Goal: Information Seeking & Learning: Learn about a topic

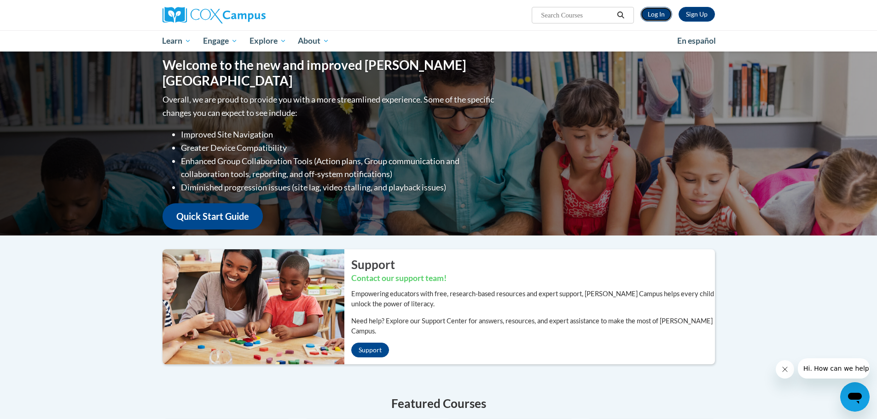
click at [656, 17] on link "Log In" at bounding box center [656, 14] width 32 height 15
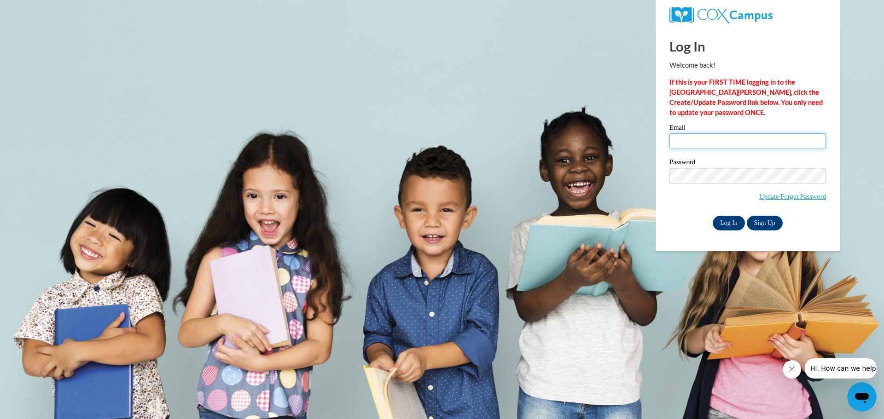
type input "kelly.naumann@slingerschools.org"
click at [730, 222] on input "Log In" at bounding box center [729, 223] width 32 height 15
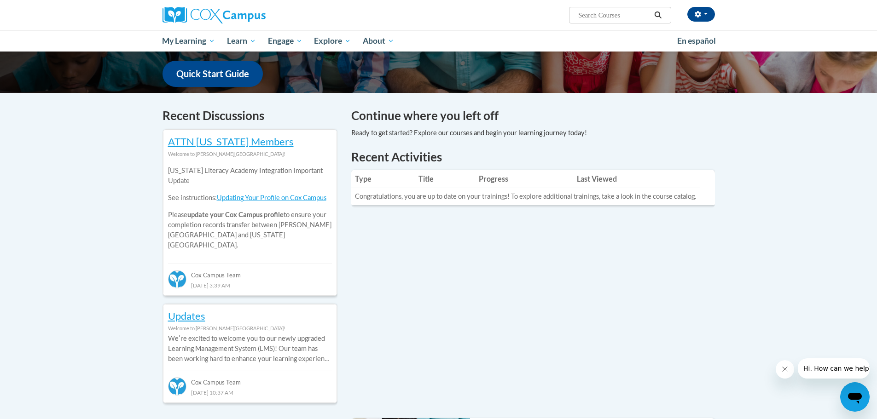
scroll to position [276, 0]
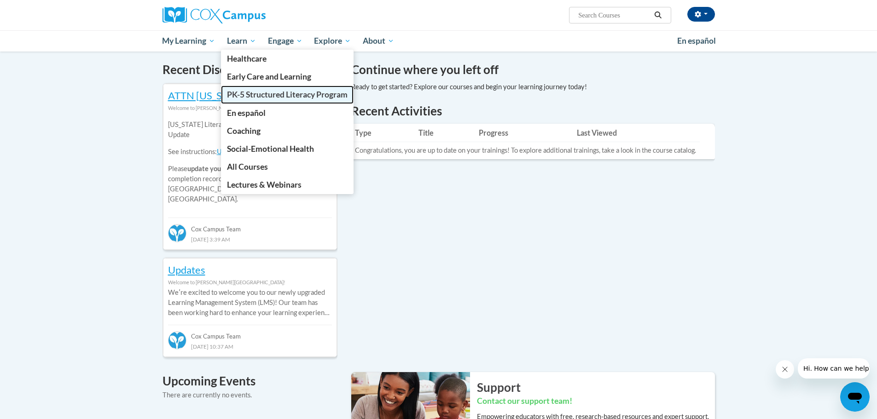
click at [265, 98] on span "PK-5 Structured Literacy Program" at bounding box center [287, 95] width 121 height 10
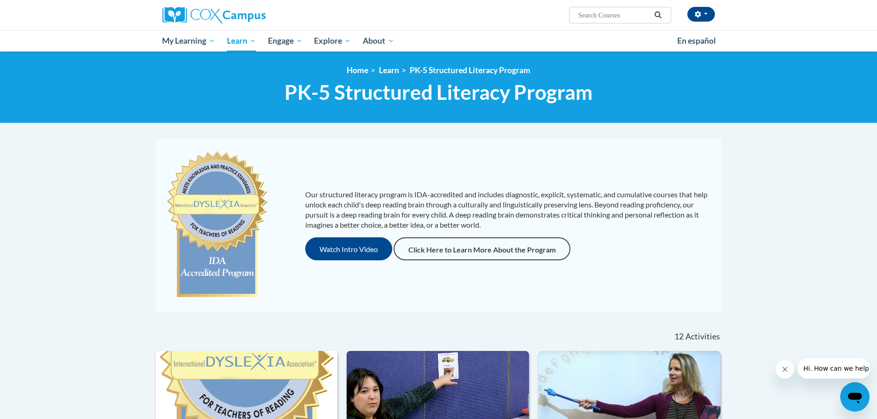
click at [600, 19] on input "Search..." at bounding box center [614, 15] width 74 height 11
type input "fluency"
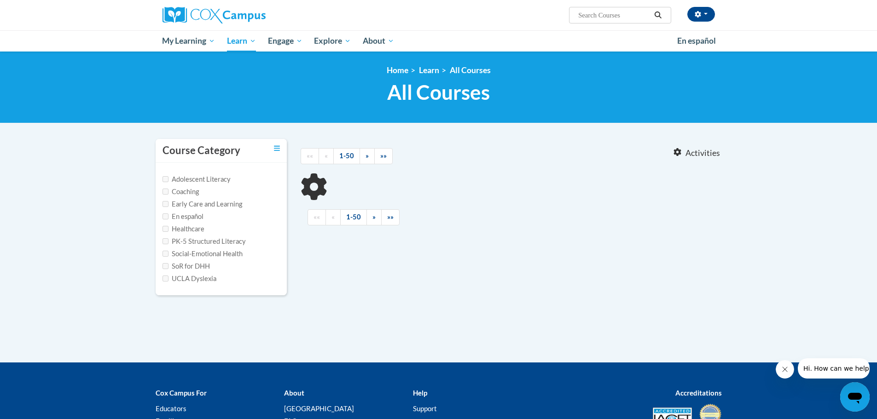
type input "fluency"
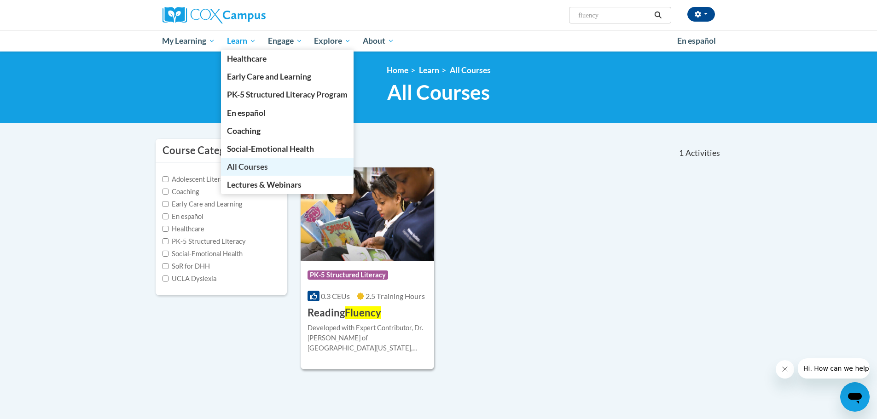
click at [248, 167] on span "All Courses" at bounding box center [247, 167] width 41 height 10
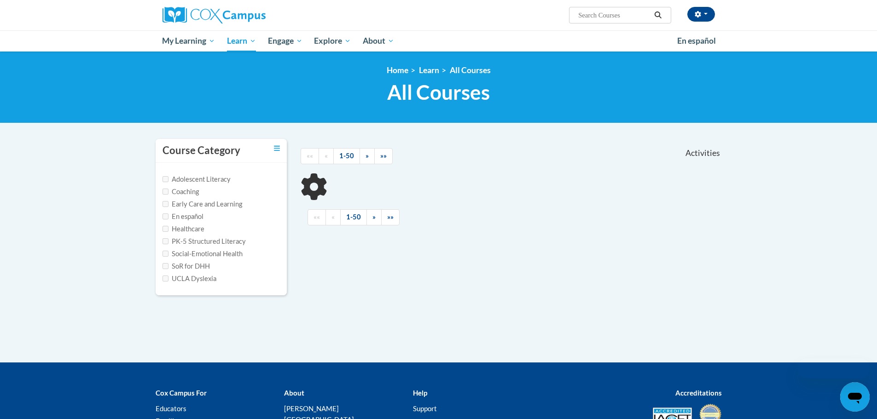
click at [622, 15] on input "Search..." at bounding box center [614, 15] width 74 height 11
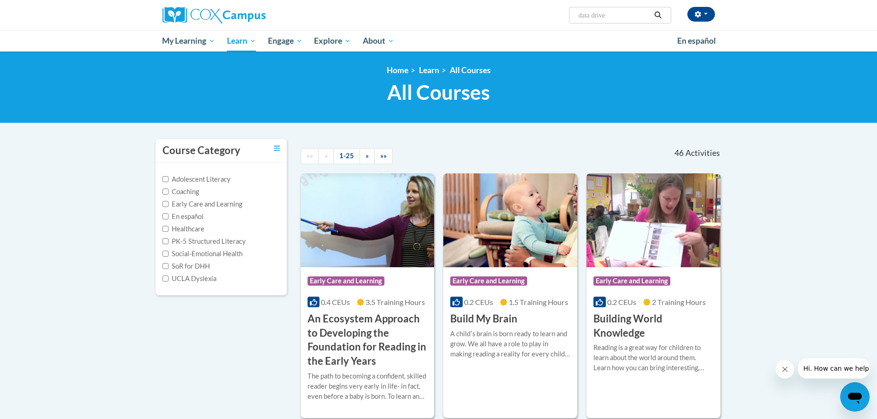
type input "data driven"
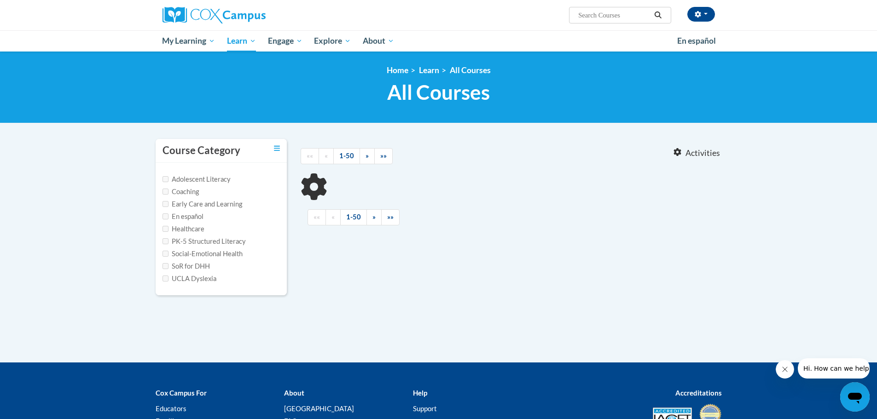
type input "data driven"
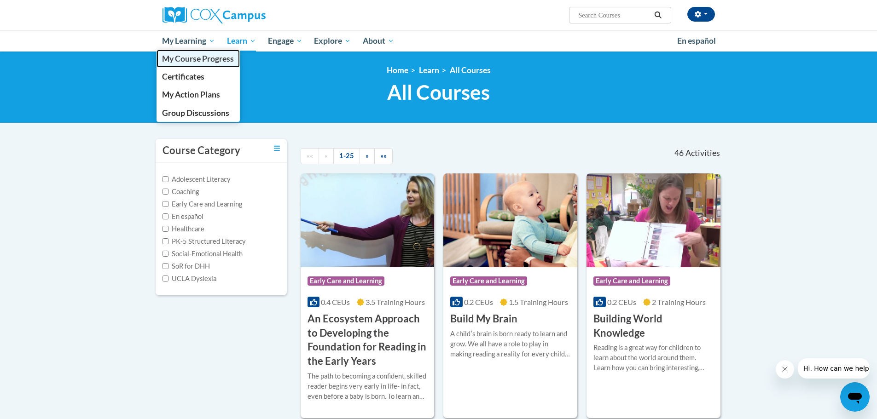
click at [200, 59] on span "My Course Progress" at bounding box center [198, 59] width 72 height 10
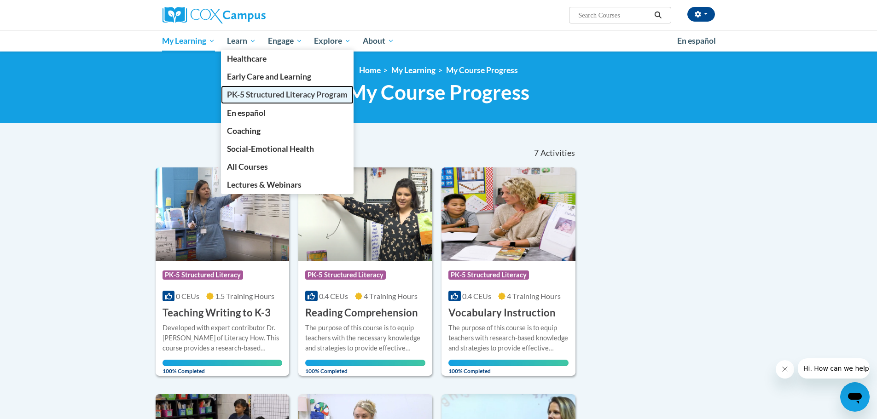
click at [249, 97] on span "PK-5 Structured Literacy Program" at bounding box center [287, 95] width 121 height 10
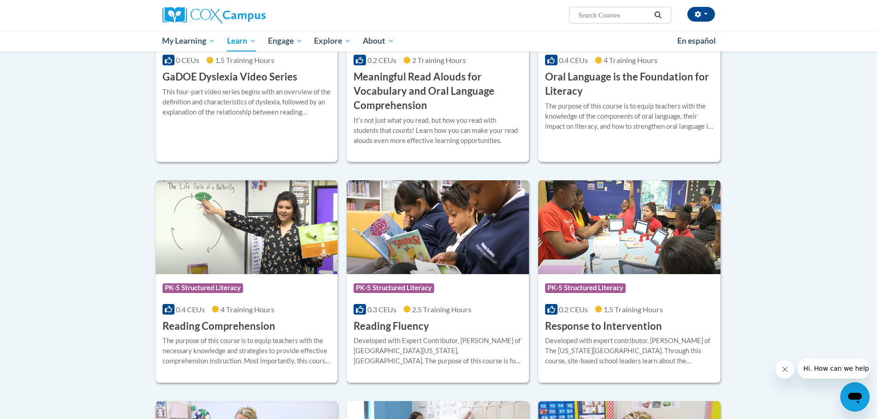
scroll to position [691, 0]
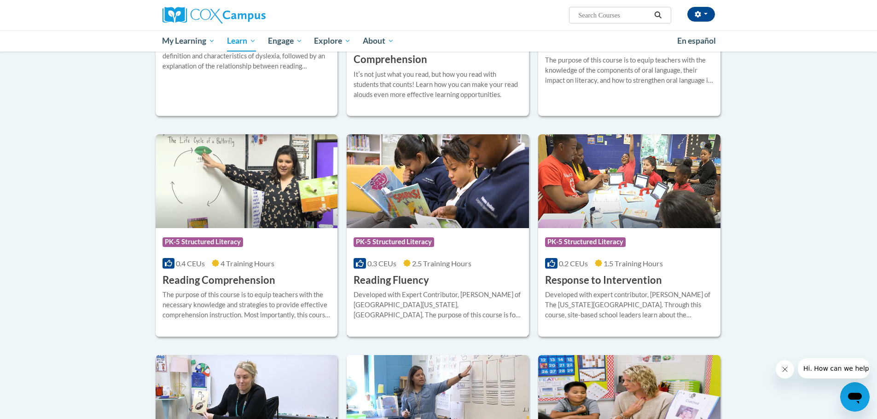
click at [409, 277] on h3 "Reading Fluency" at bounding box center [392, 280] width 76 height 14
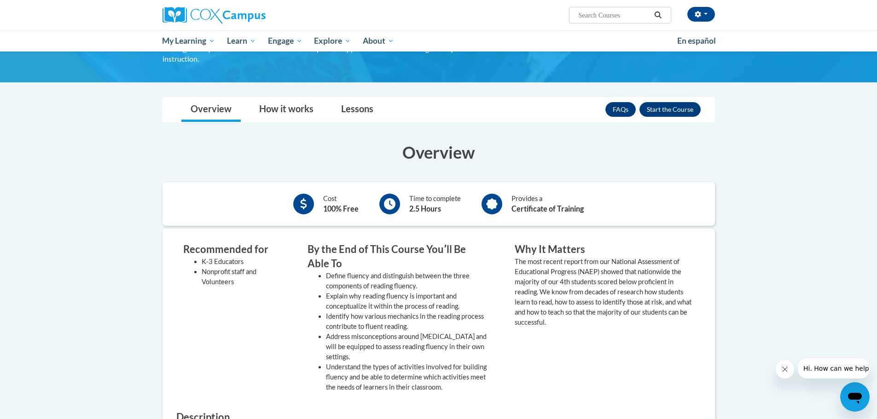
scroll to position [29, 0]
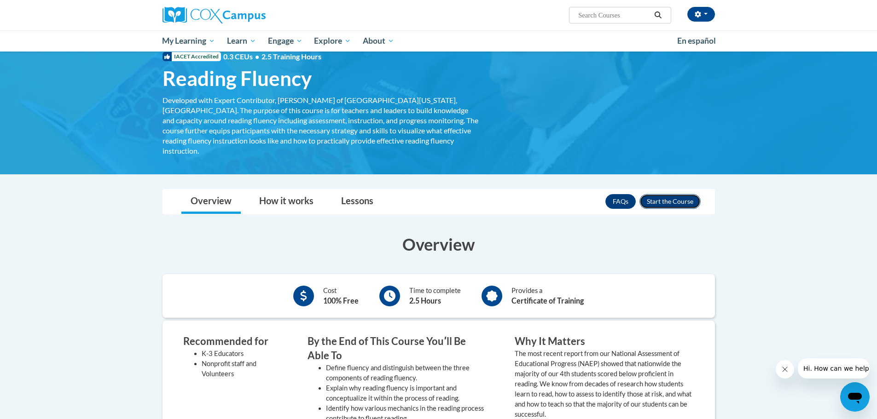
click at [663, 195] on button "Enroll" at bounding box center [669, 201] width 61 height 15
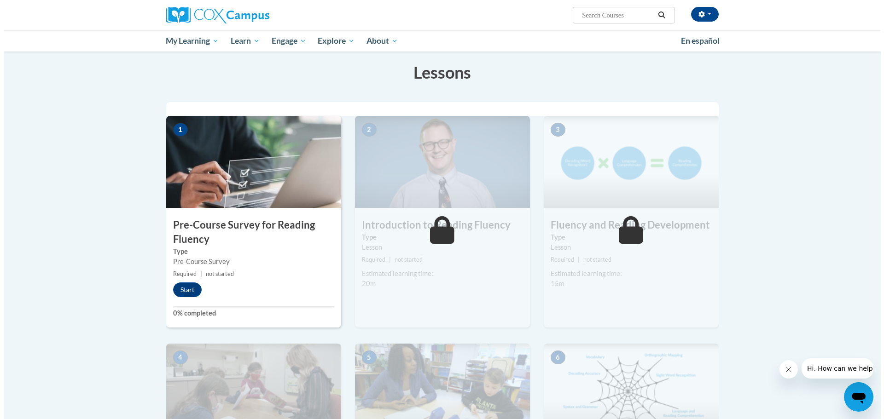
scroll to position [230, 0]
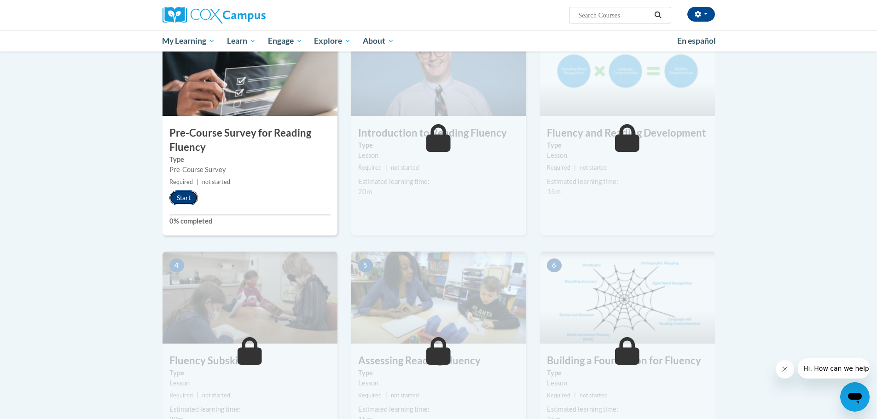
click at [180, 199] on button "Start" at bounding box center [183, 198] width 29 height 15
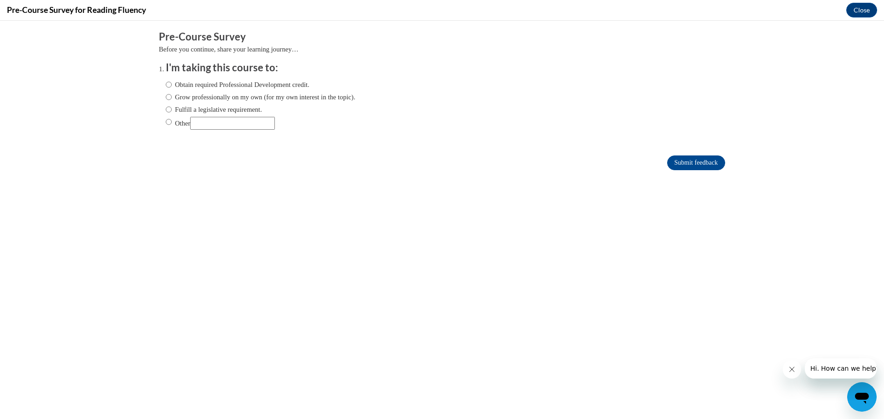
scroll to position [0, 0]
click at [166, 110] on input "Fulfill a legislative requirement." at bounding box center [169, 110] width 6 height 10
radio input "true"
click at [860, 11] on button "Close" at bounding box center [861, 10] width 31 height 15
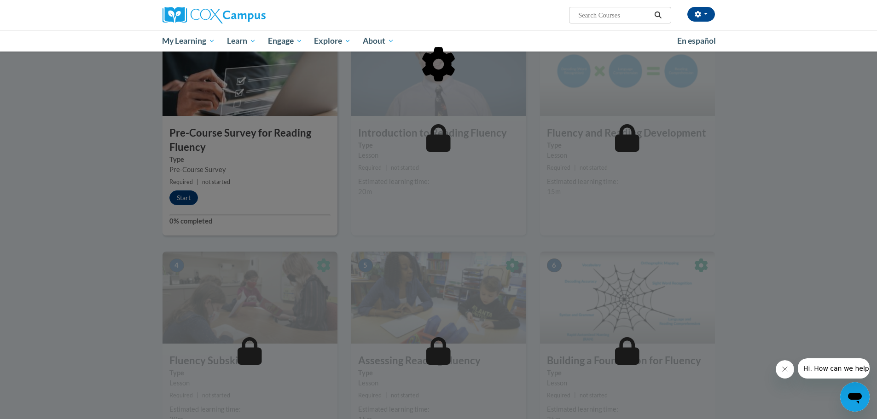
click at [179, 199] on div at bounding box center [439, 111] width 552 height 175
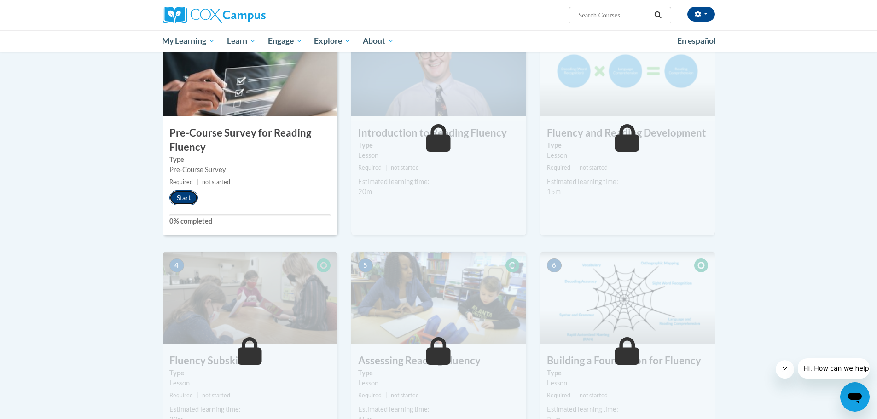
click at [186, 199] on button "Start" at bounding box center [183, 198] width 29 height 15
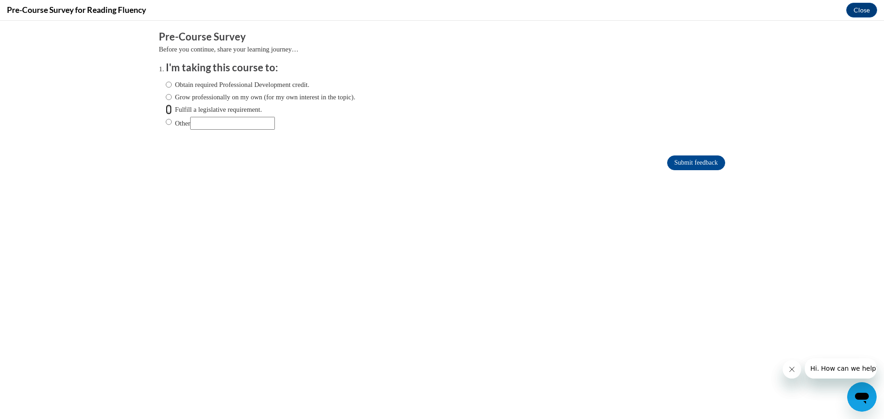
click at [166, 110] on input "Fulfill a legislative requirement." at bounding box center [169, 110] width 6 height 10
radio input "true"
click at [697, 169] on input "Submit feedback" at bounding box center [696, 163] width 58 height 15
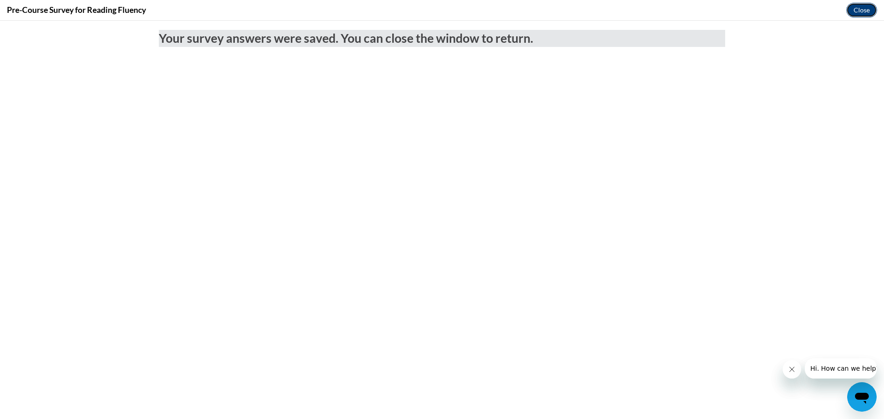
click at [866, 13] on button "Close" at bounding box center [861, 10] width 31 height 15
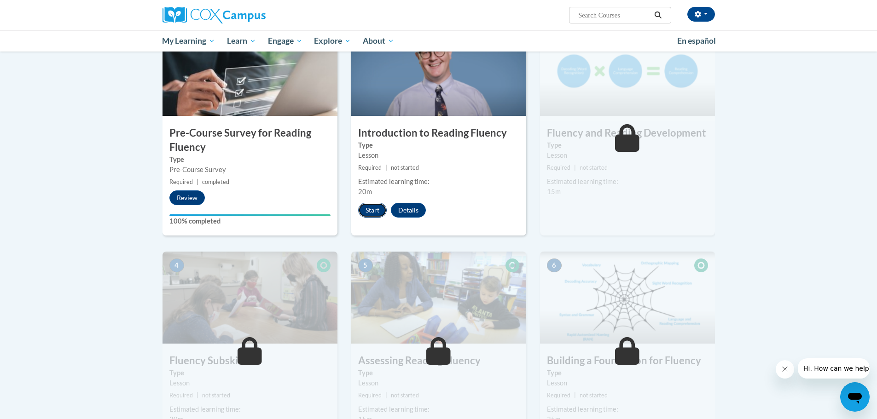
click at [363, 210] on button "Start" at bounding box center [372, 210] width 29 height 15
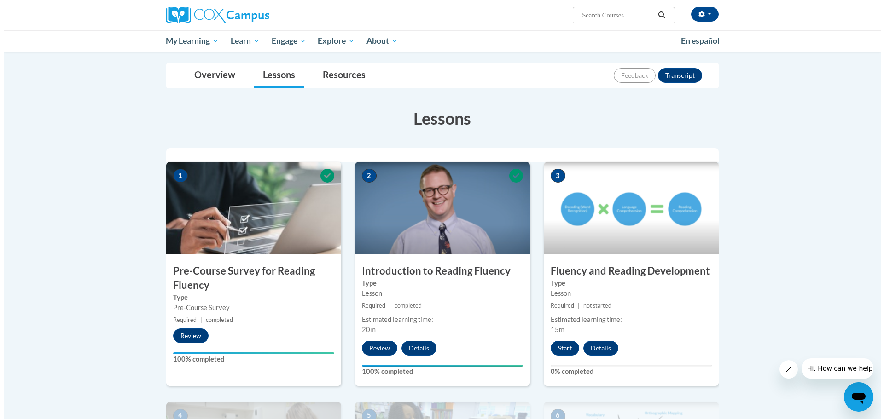
scroll to position [138, 0]
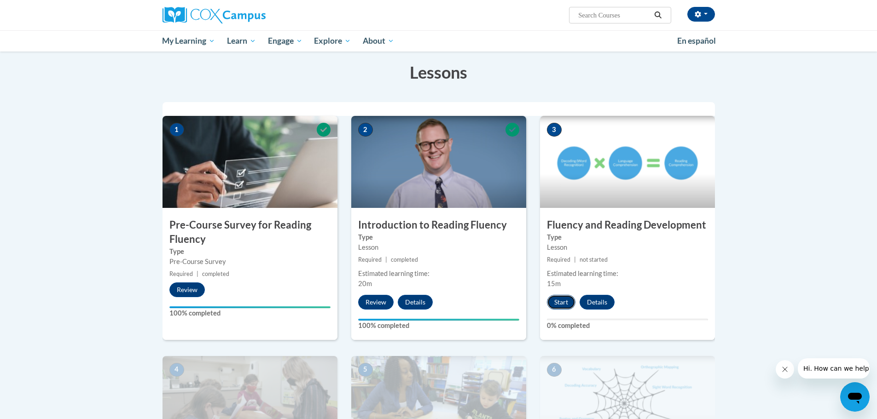
click at [558, 302] on button "Start" at bounding box center [561, 302] width 29 height 15
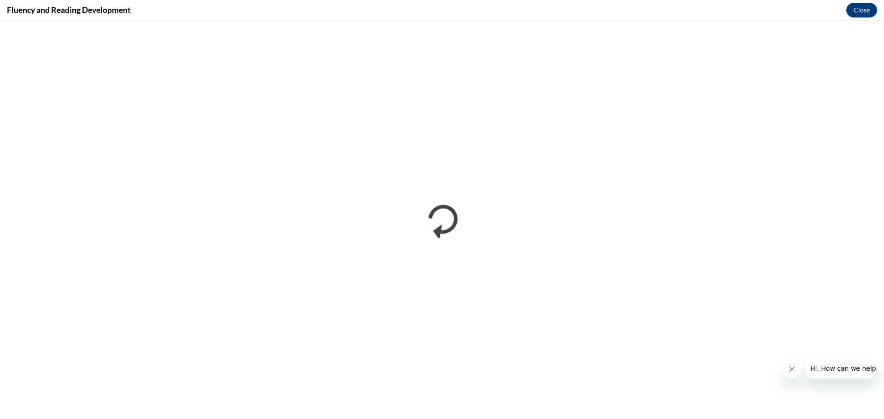
scroll to position [0, 0]
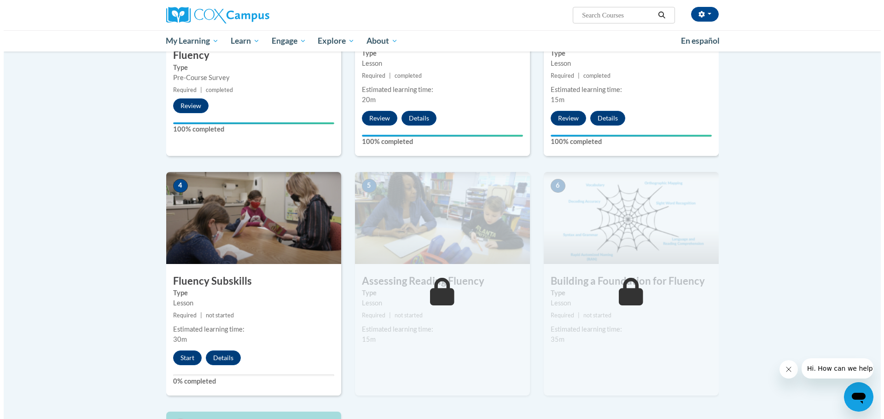
scroll to position [368, 0]
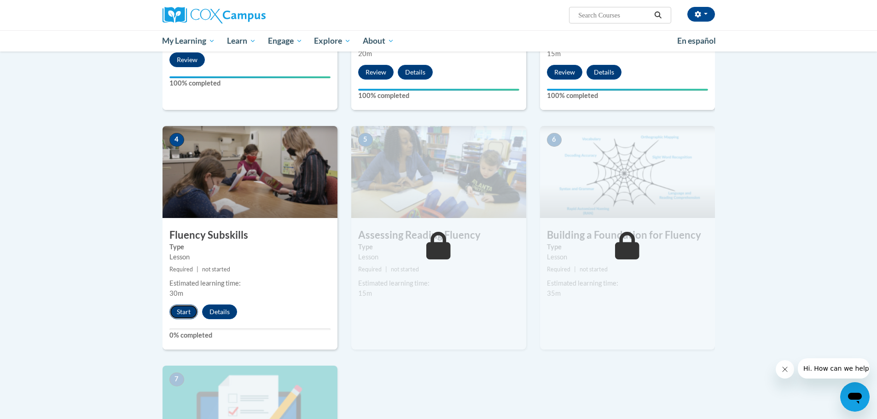
click at [186, 314] on button "Start" at bounding box center [183, 312] width 29 height 15
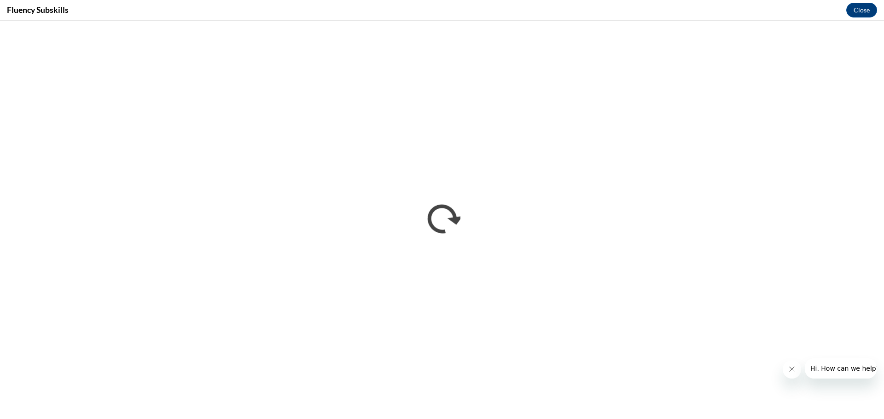
scroll to position [0, 0]
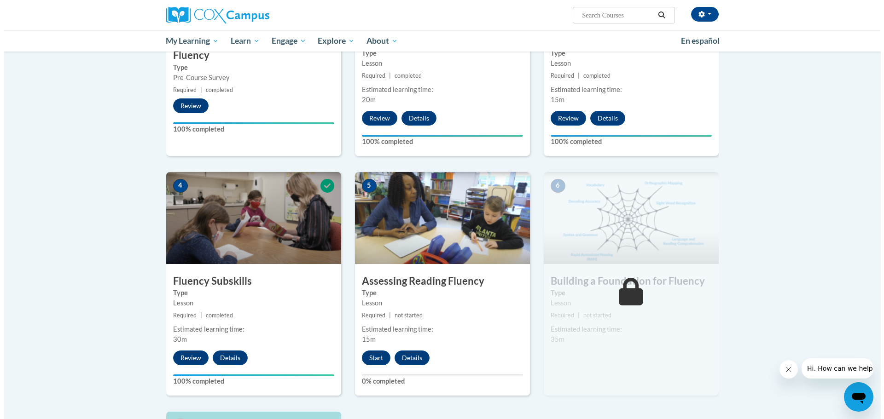
scroll to position [368, 0]
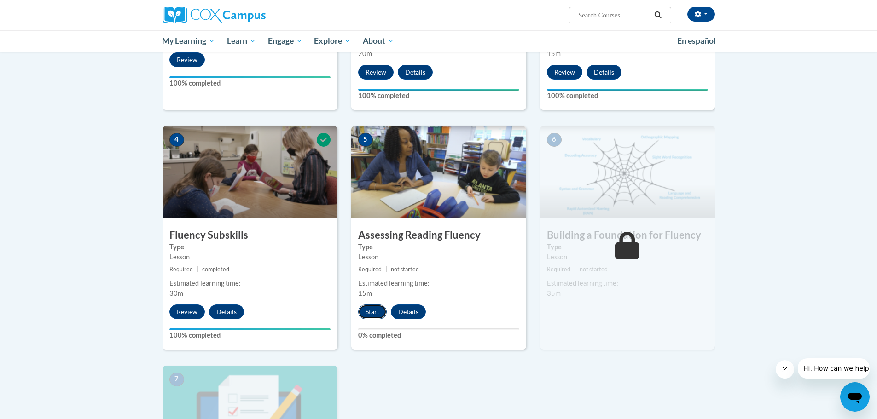
click at [367, 314] on button "Start" at bounding box center [372, 312] width 29 height 15
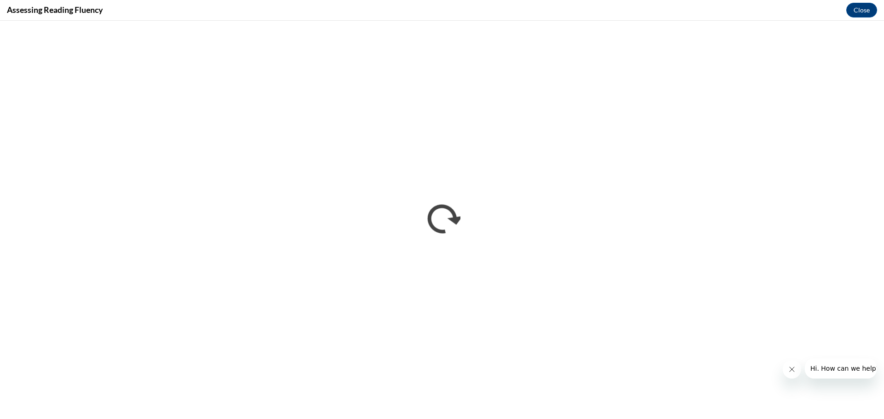
scroll to position [0, 0]
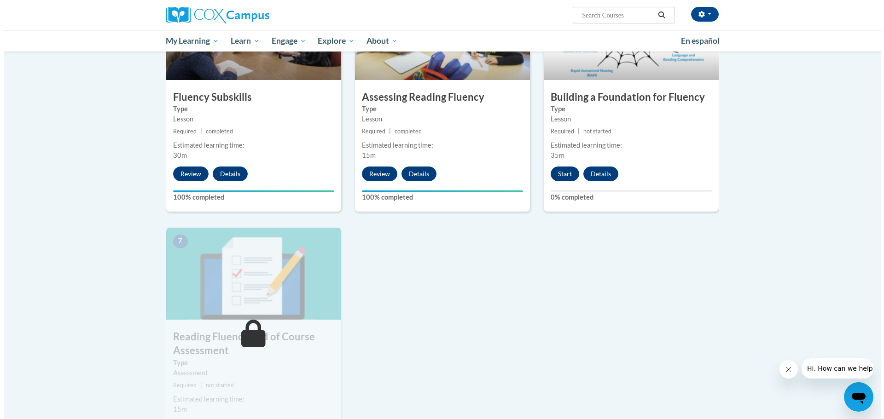
scroll to position [460, 0]
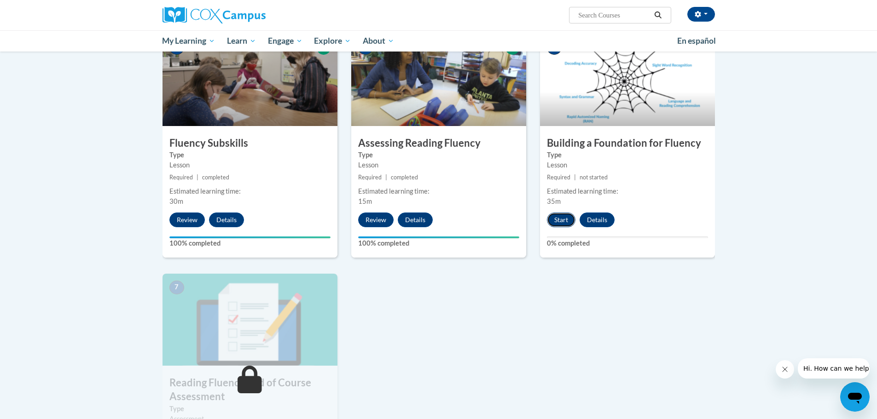
click at [558, 220] on button "Start" at bounding box center [561, 220] width 29 height 15
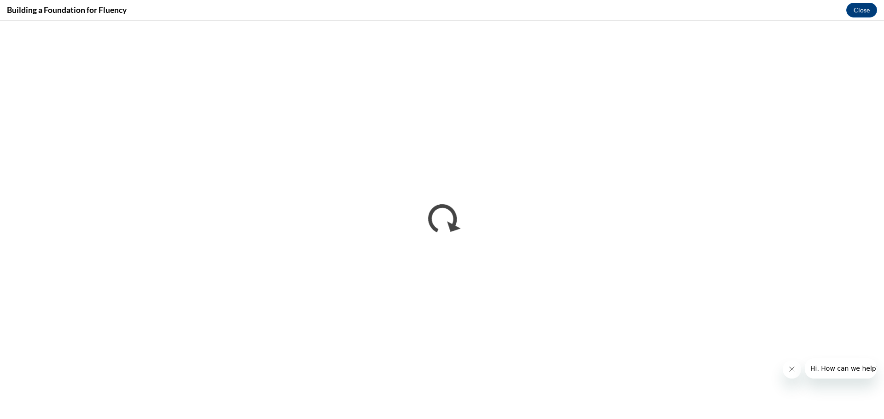
scroll to position [0, 0]
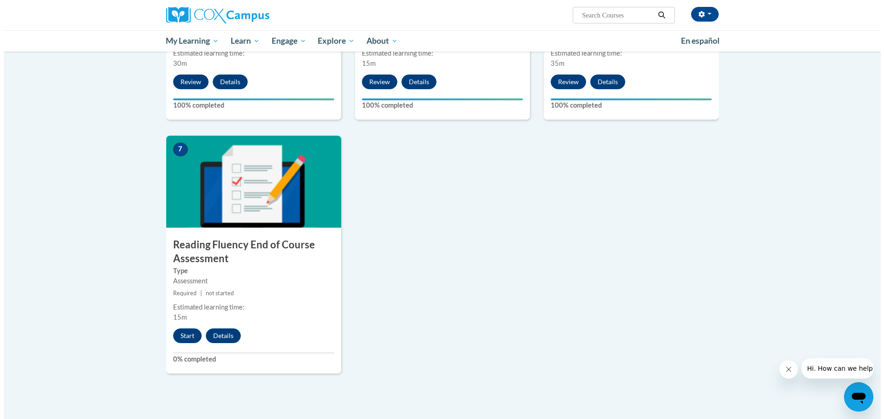
scroll to position [645, 0]
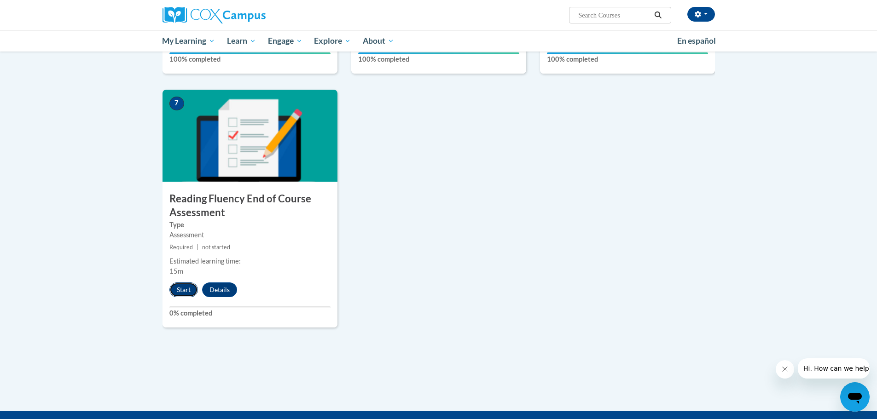
click at [185, 290] on button "Start" at bounding box center [183, 290] width 29 height 15
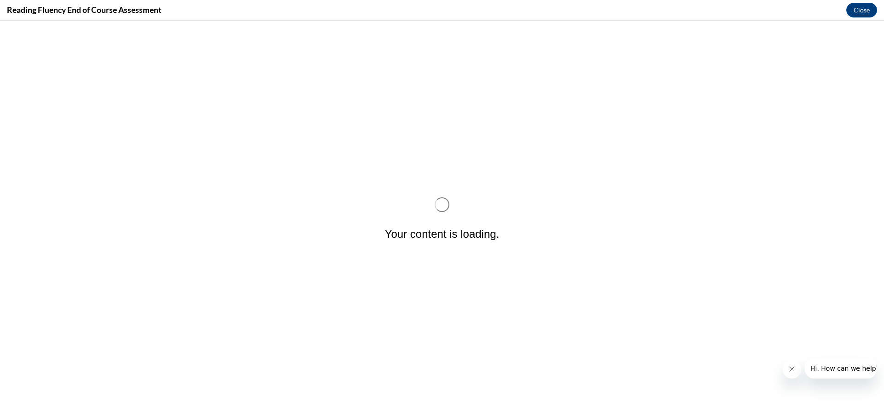
scroll to position [0, 0]
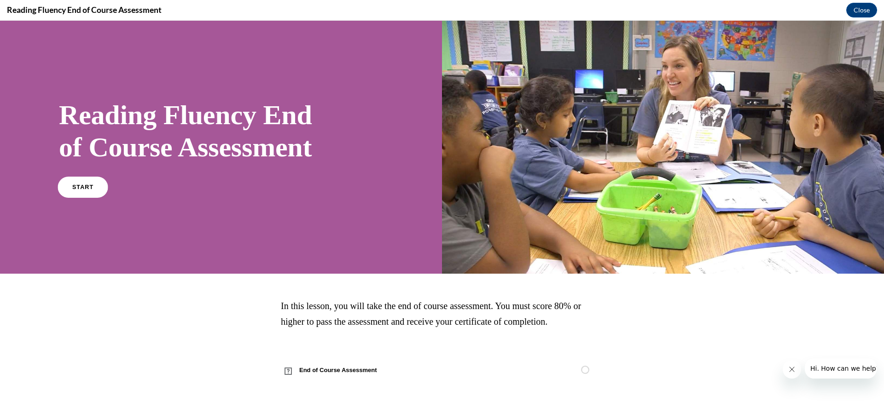
click at [82, 189] on span "START" at bounding box center [82, 187] width 21 height 7
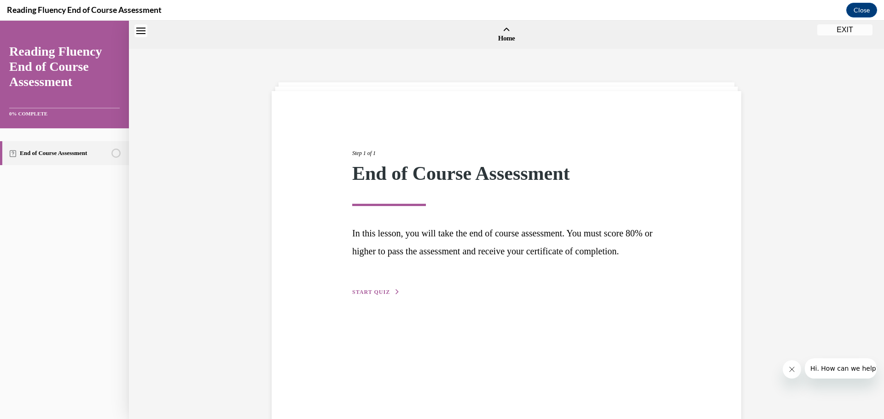
scroll to position [29, 0]
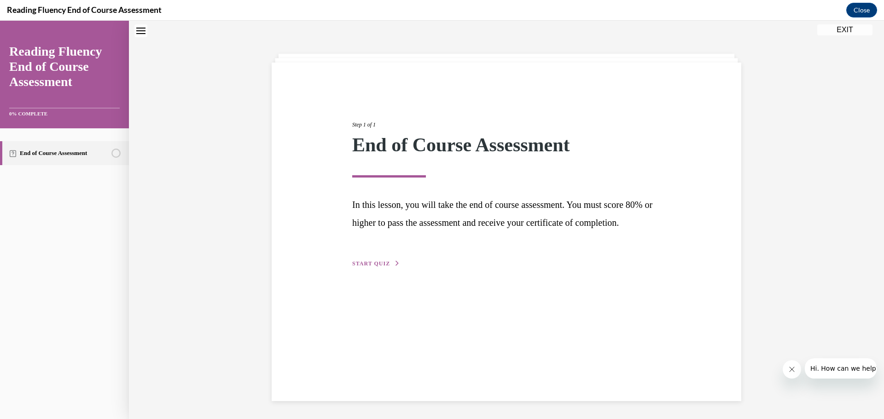
click at [369, 267] on span "START QUIZ" at bounding box center [371, 264] width 38 height 6
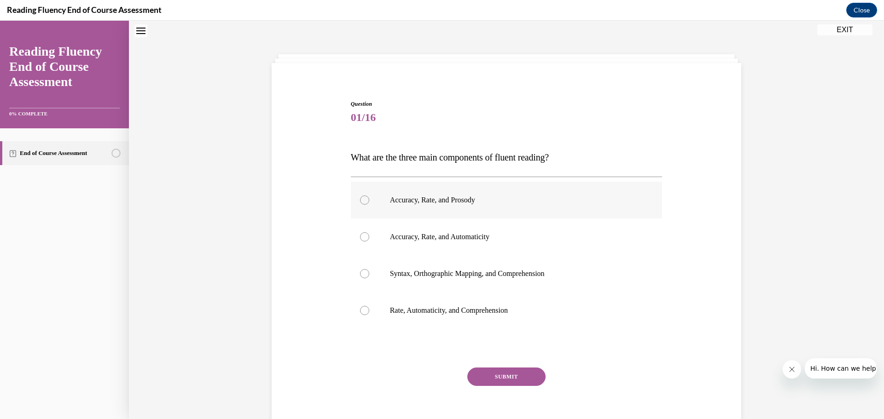
click at [360, 201] on div at bounding box center [364, 200] width 9 height 9
click at [360, 201] on input "Accuracy, Rate, and Prosody" at bounding box center [364, 200] width 9 height 9
radio input "true"
click at [507, 378] on button "SUBMIT" at bounding box center [506, 377] width 78 height 18
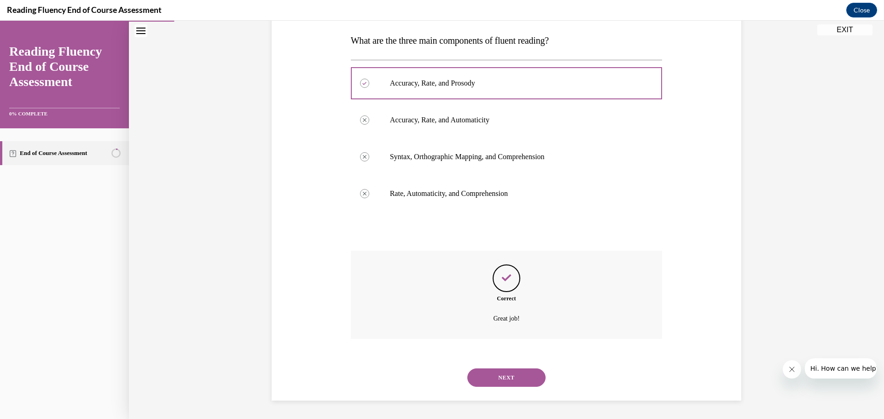
click at [505, 375] on button "NEXT" at bounding box center [506, 378] width 78 height 18
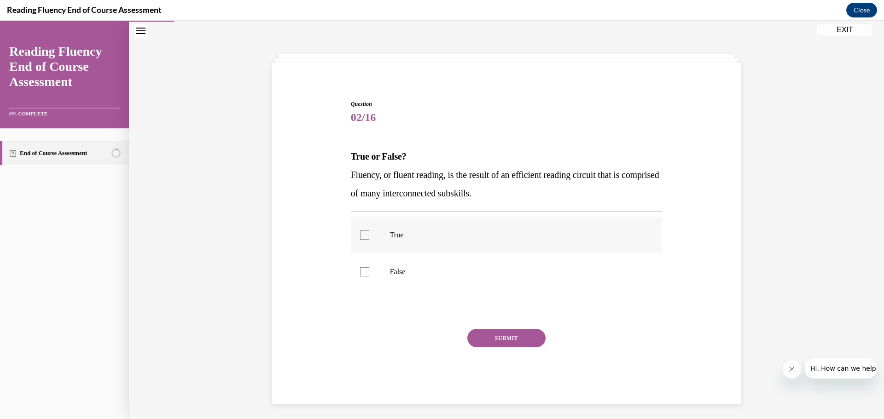
click at [362, 233] on div at bounding box center [364, 235] width 9 height 9
click at [362, 233] on input "True" at bounding box center [364, 235] width 9 height 9
checkbox input "true"
click at [508, 336] on button "SUBMIT" at bounding box center [506, 338] width 78 height 18
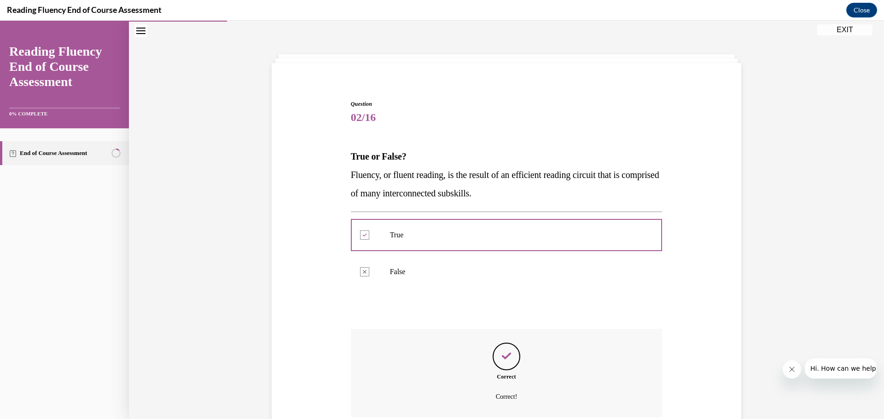
scroll to position [106, 0]
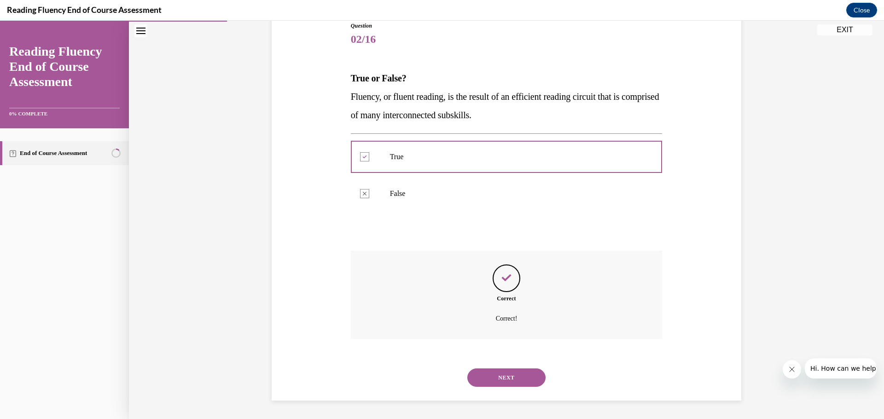
click at [530, 378] on button "NEXT" at bounding box center [506, 378] width 78 height 18
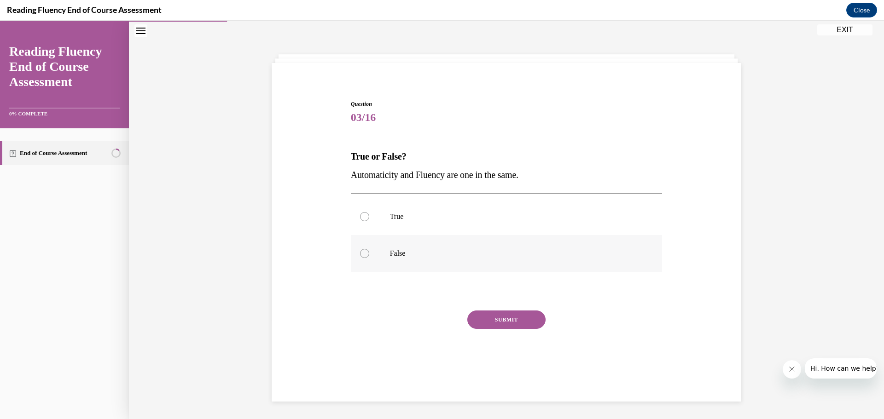
click at [361, 254] on div at bounding box center [364, 253] width 9 height 9
click at [361, 254] on input "False" at bounding box center [364, 253] width 9 height 9
radio input "true"
click at [488, 319] on button "SUBMIT" at bounding box center [506, 320] width 78 height 18
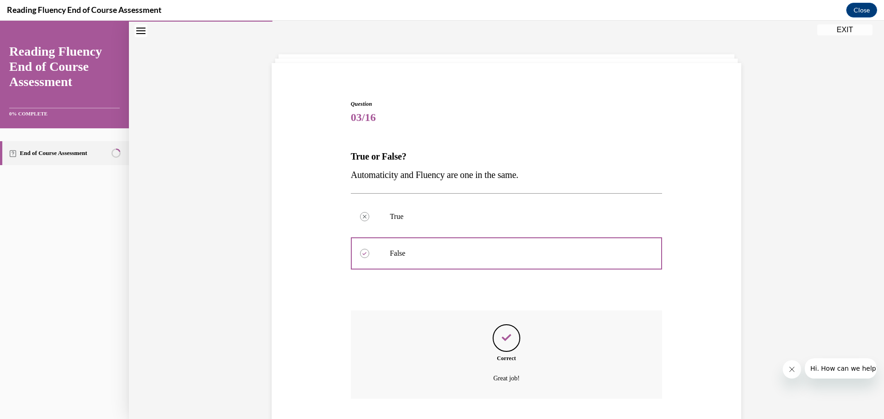
scroll to position [74, 0]
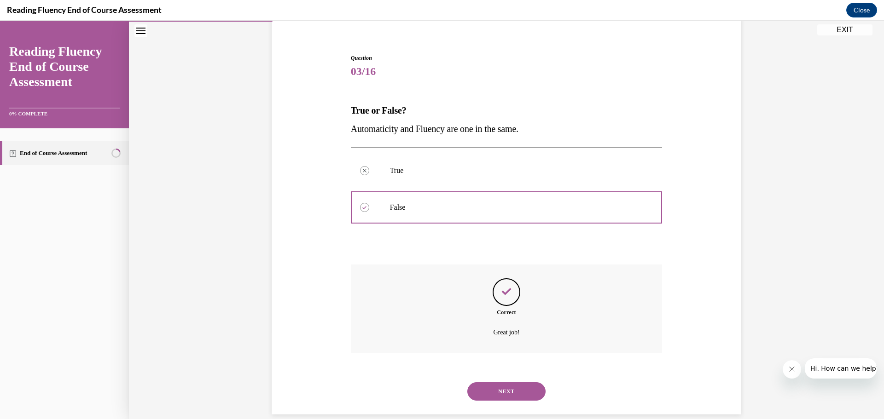
click at [507, 388] on button "NEXT" at bounding box center [506, 392] width 78 height 18
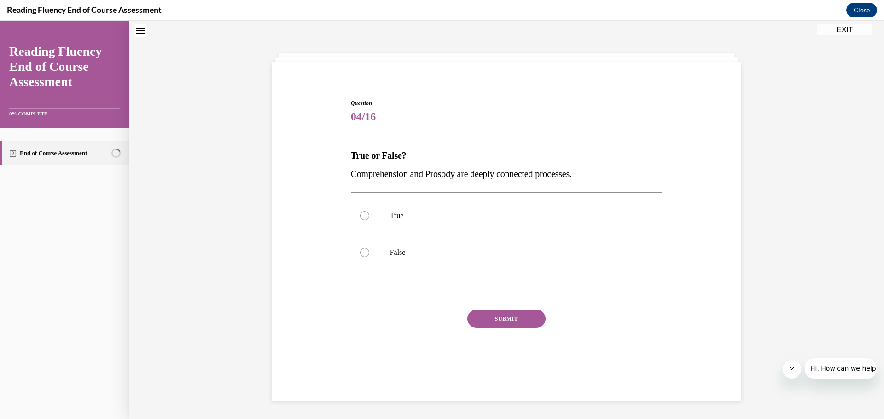
scroll to position [28, 0]
click at [362, 218] on div at bounding box center [364, 216] width 9 height 9
click at [362, 218] on input "True" at bounding box center [364, 216] width 9 height 9
radio input "true"
click at [483, 322] on button "SUBMIT" at bounding box center [506, 320] width 78 height 18
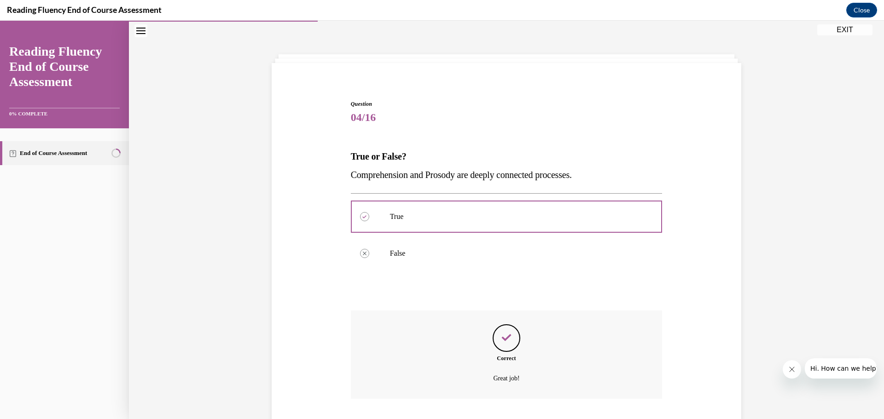
scroll to position [88, 0]
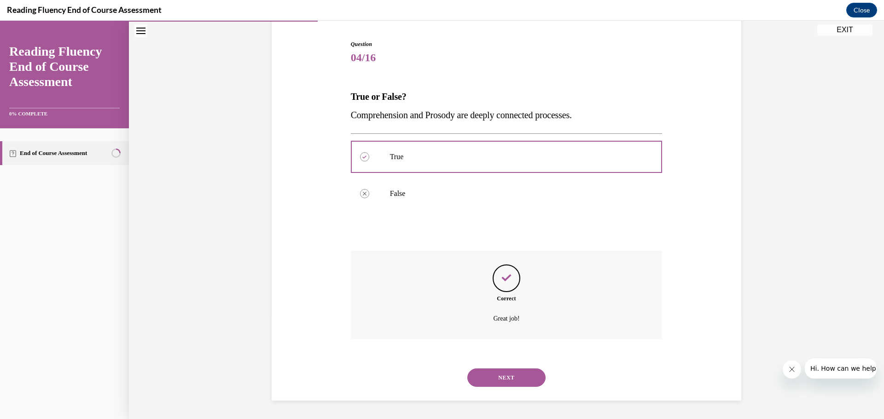
click at [508, 377] on button "NEXT" at bounding box center [506, 378] width 78 height 18
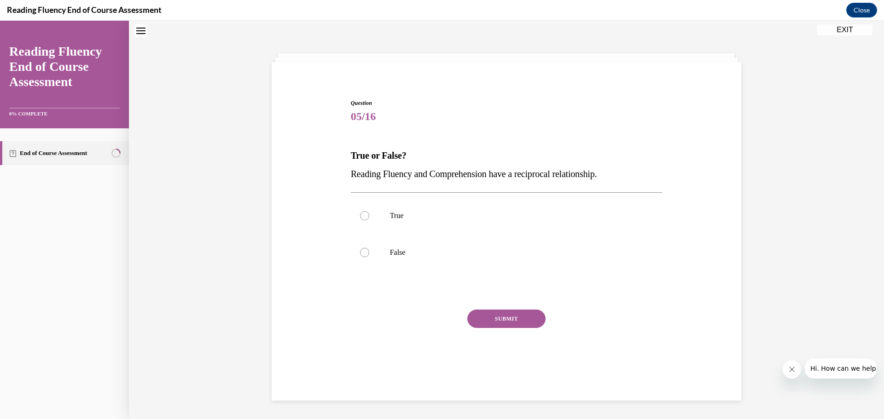
scroll to position [28, 0]
click at [360, 216] on div at bounding box center [364, 216] width 9 height 9
click at [360, 216] on input "True" at bounding box center [364, 216] width 9 height 9
radio input "true"
click at [504, 319] on button "SUBMIT" at bounding box center [506, 320] width 78 height 18
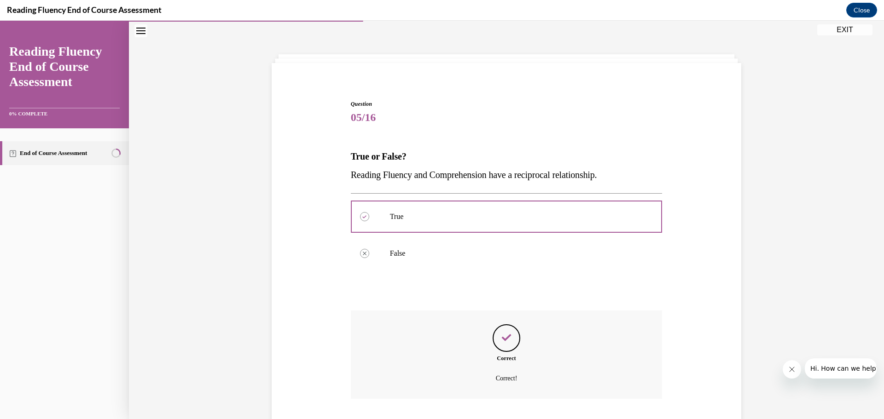
scroll to position [88, 0]
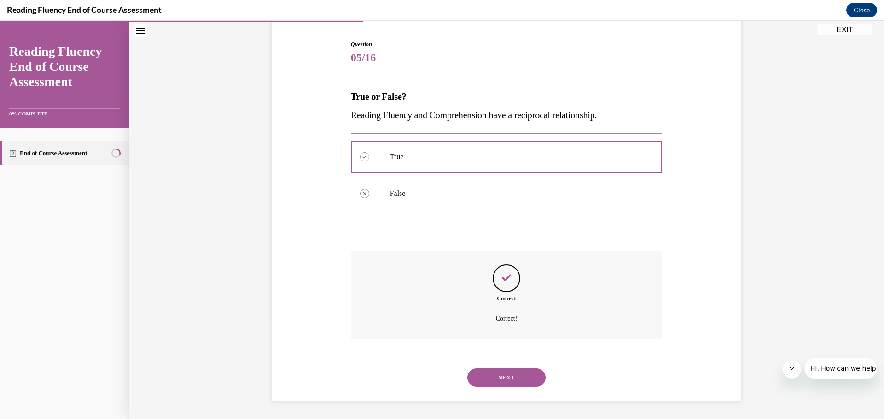
click at [499, 378] on button "NEXT" at bounding box center [506, 378] width 78 height 18
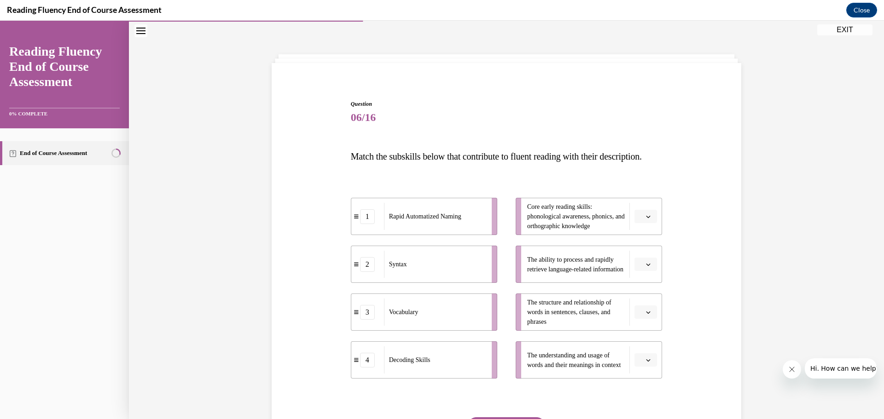
scroll to position [111, 0]
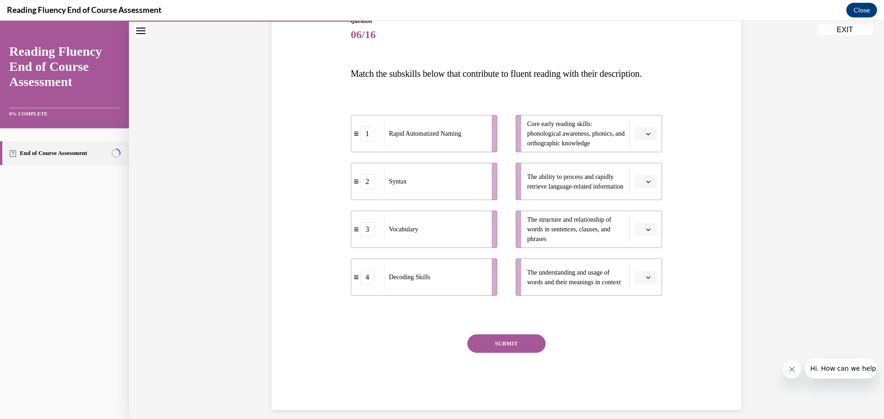
click at [640, 139] on span "Please select an option" at bounding box center [641, 133] width 3 height 9
click at [642, 191] on div "1" at bounding box center [641, 191] width 23 height 18
click at [646, 184] on icon "button" at bounding box center [648, 182] width 5 height 5
click at [639, 292] on span "4" at bounding box center [638, 294] width 3 height 7
click at [646, 232] on icon "button" at bounding box center [648, 229] width 5 height 5
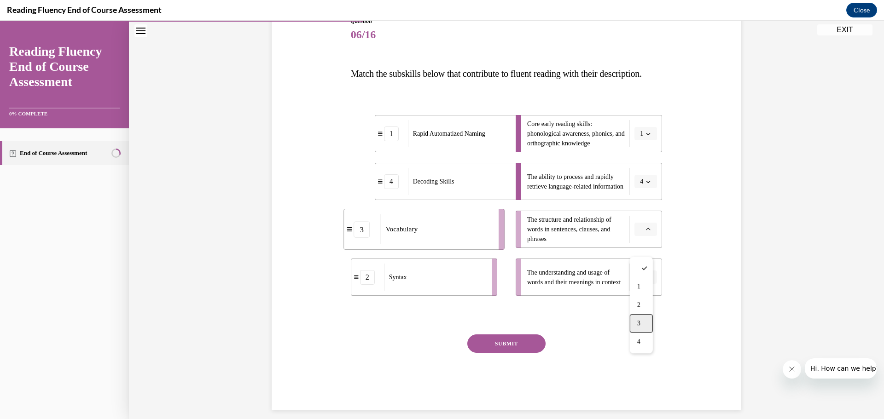
click at [647, 322] on div "3" at bounding box center [641, 323] width 23 height 18
click at [646, 285] on button "button" at bounding box center [645, 278] width 23 height 14
click at [644, 352] on div "2" at bounding box center [641, 353] width 23 height 18
click at [519, 353] on button "SUBMIT" at bounding box center [506, 344] width 78 height 18
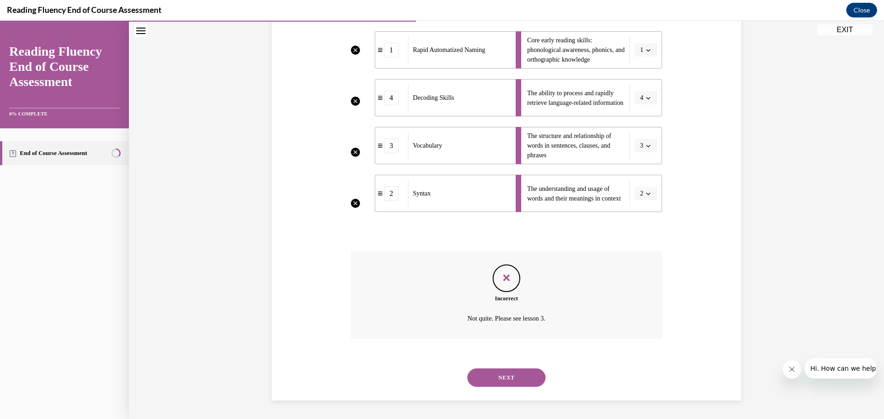
scroll to position [213, 0]
click at [521, 381] on button "NEXT" at bounding box center [506, 378] width 78 height 18
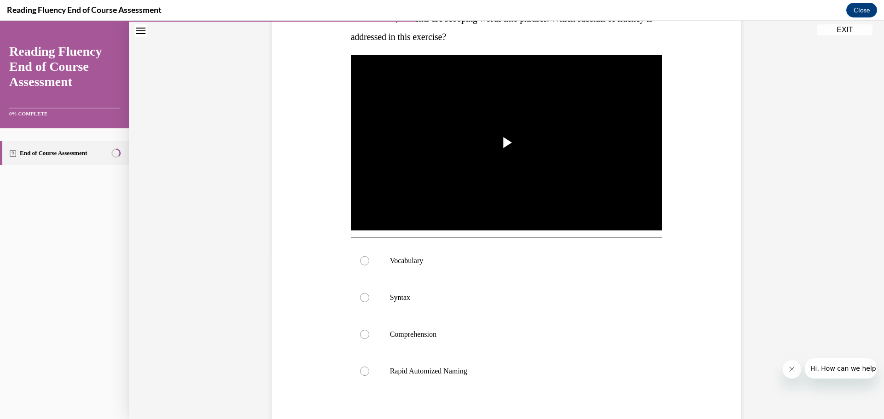
scroll to position [120, 0]
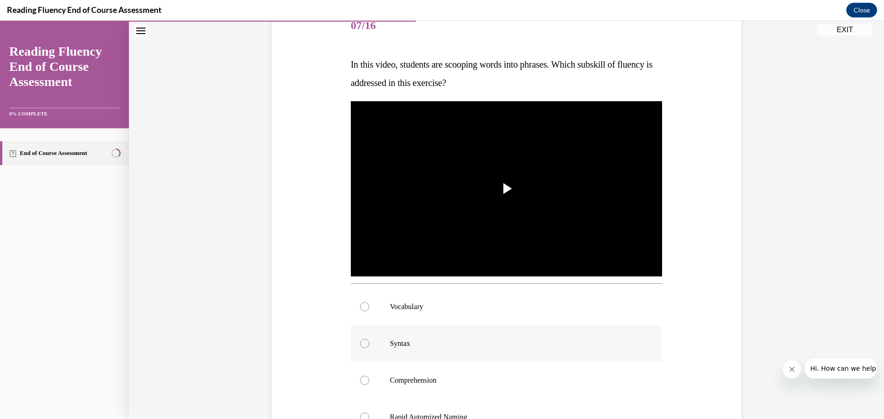
click at [355, 343] on label "Syntax" at bounding box center [507, 343] width 312 height 37
click at [360, 343] on input "Syntax" at bounding box center [364, 343] width 9 height 9
radio input "true"
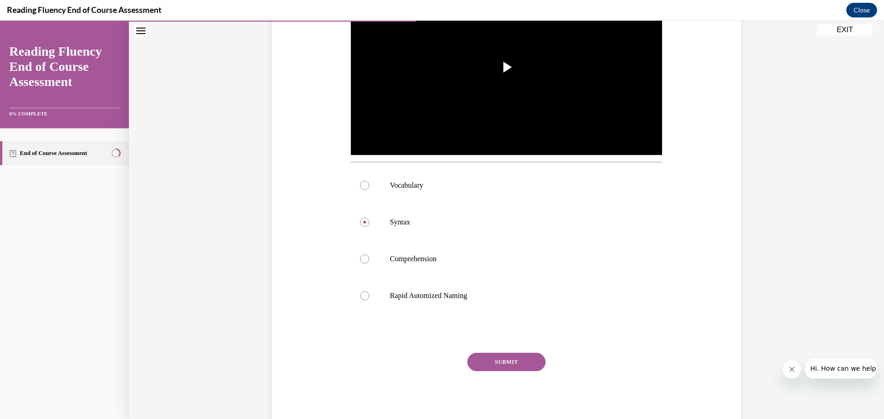
click at [502, 367] on button "SUBMIT" at bounding box center [506, 362] width 78 height 18
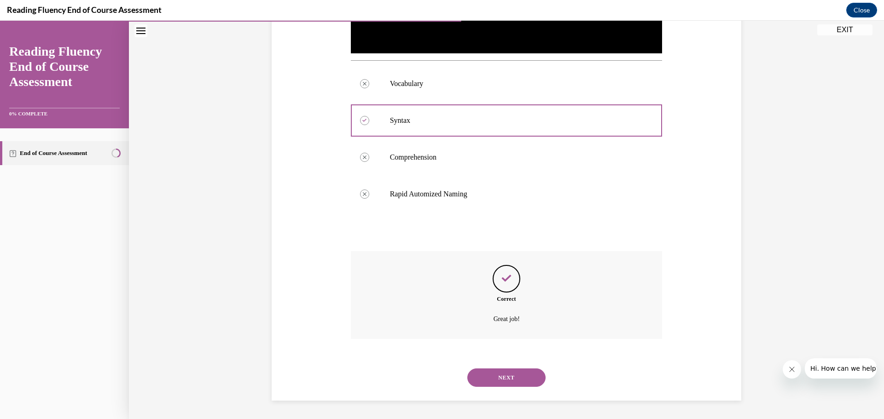
click at [518, 376] on button "NEXT" at bounding box center [506, 378] width 78 height 18
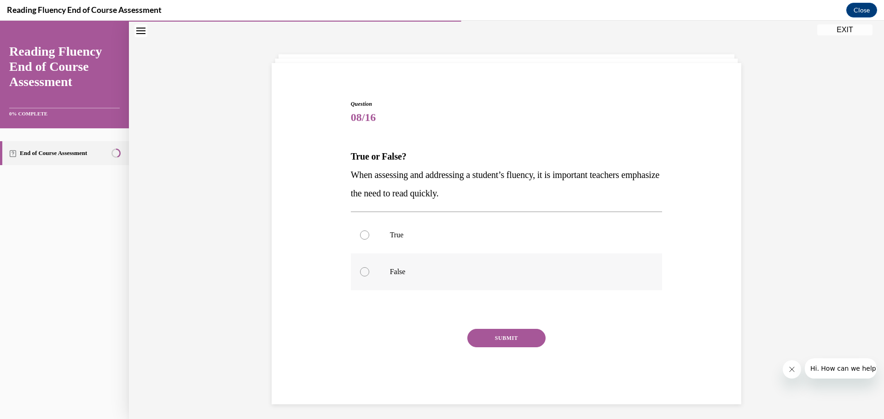
click at [362, 272] on div at bounding box center [364, 271] width 9 height 9
click at [362, 272] on input "False" at bounding box center [364, 271] width 9 height 9
radio input "true"
click at [501, 343] on button "SUBMIT" at bounding box center [506, 338] width 78 height 18
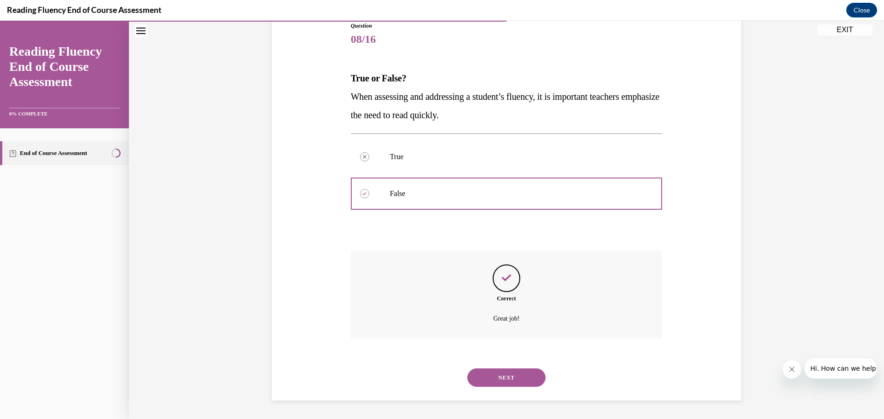
click at [506, 383] on button "NEXT" at bounding box center [506, 378] width 78 height 18
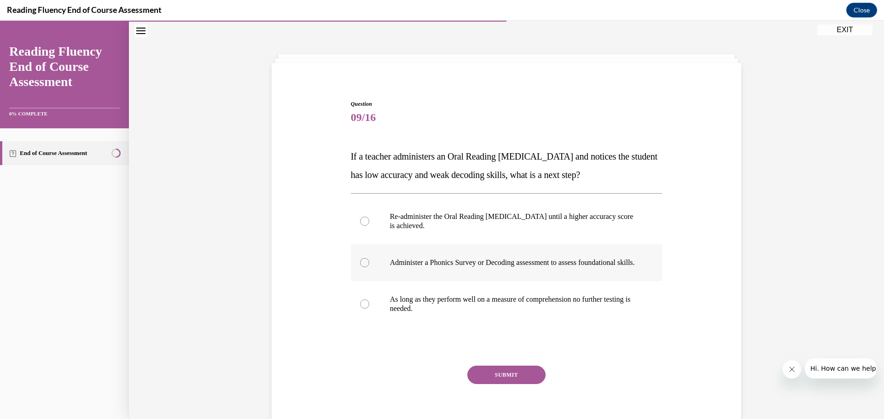
click at [360, 267] on div at bounding box center [364, 262] width 9 height 9
click at [360, 267] on input "Administer a Phonics Survey or Decoding assessment to assess foundational skill…" at bounding box center [364, 262] width 9 height 9
radio input "true"
click at [492, 384] on button "SUBMIT" at bounding box center [506, 375] width 78 height 18
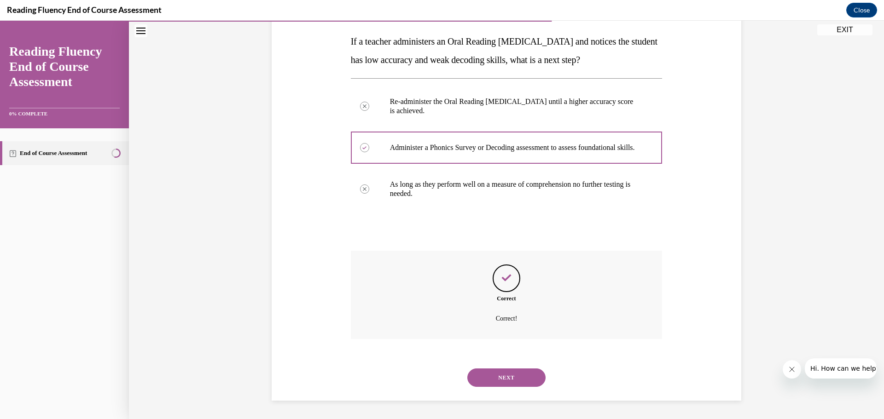
click at [495, 384] on button "NEXT" at bounding box center [506, 378] width 78 height 18
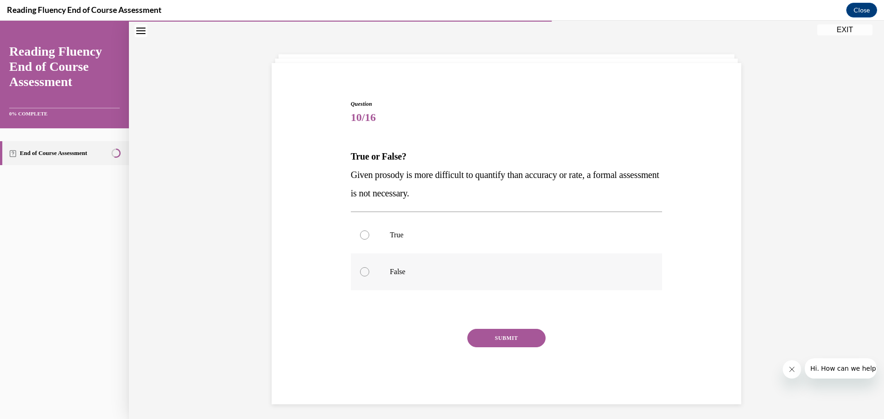
click at [360, 271] on div at bounding box center [364, 271] width 9 height 9
click at [360, 271] on input "False" at bounding box center [364, 271] width 9 height 9
radio input "true"
click at [498, 342] on button "SUBMIT" at bounding box center [506, 338] width 78 height 18
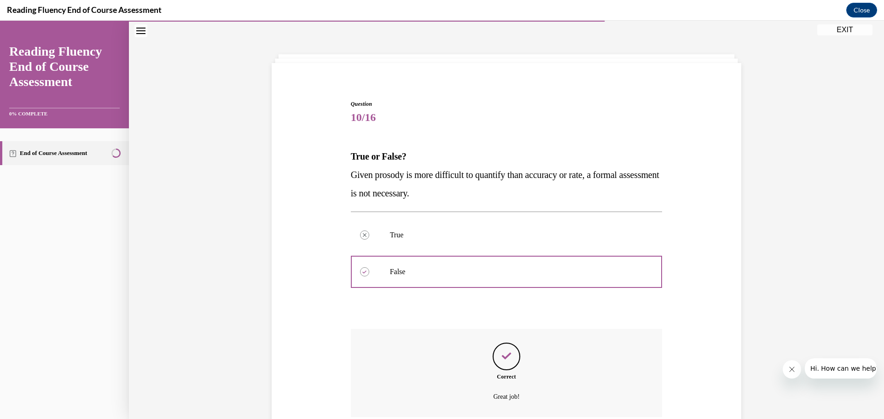
scroll to position [106, 0]
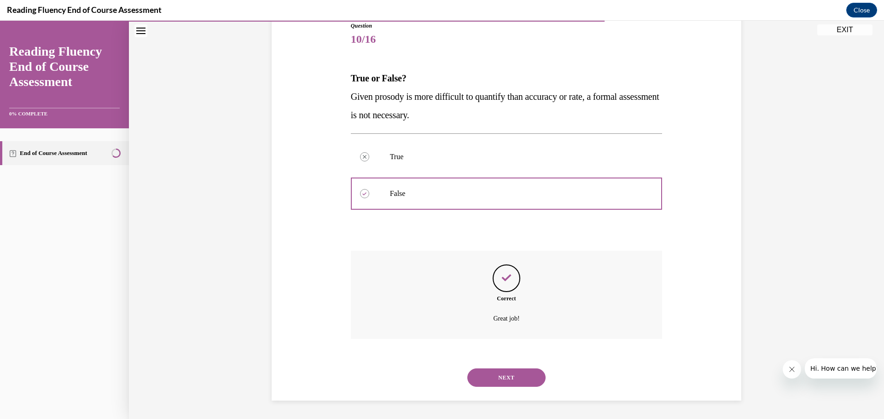
click at [521, 377] on button "NEXT" at bounding box center [506, 378] width 78 height 18
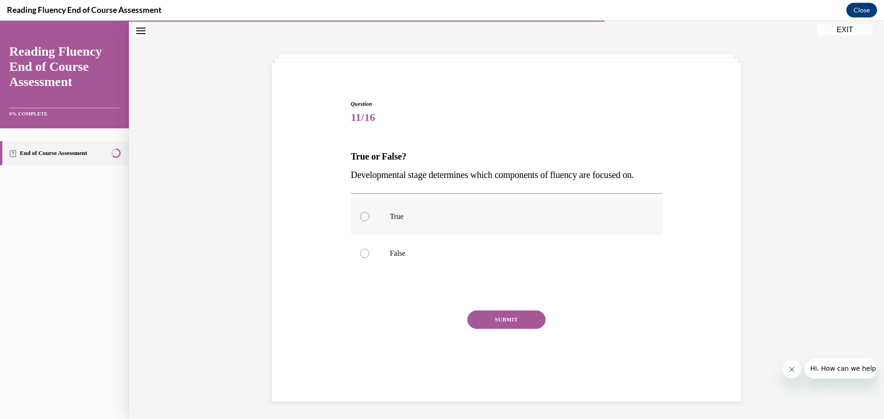
click at [360, 216] on div at bounding box center [364, 216] width 9 height 9
click at [360, 216] on input "True" at bounding box center [364, 216] width 9 height 9
radio input "true"
click at [478, 321] on button "SUBMIT" at bounding box center [506, 320] width 78 height 18
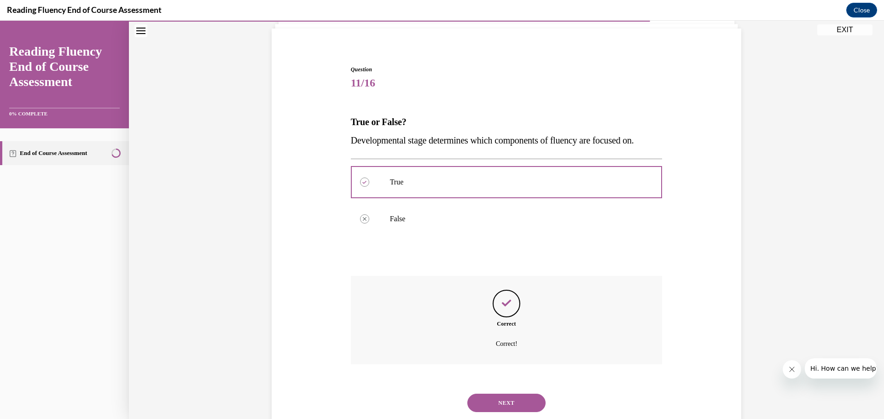
click at [489, 394] on button "NEXT" at bounding box center [506, 403] width 78 height 18
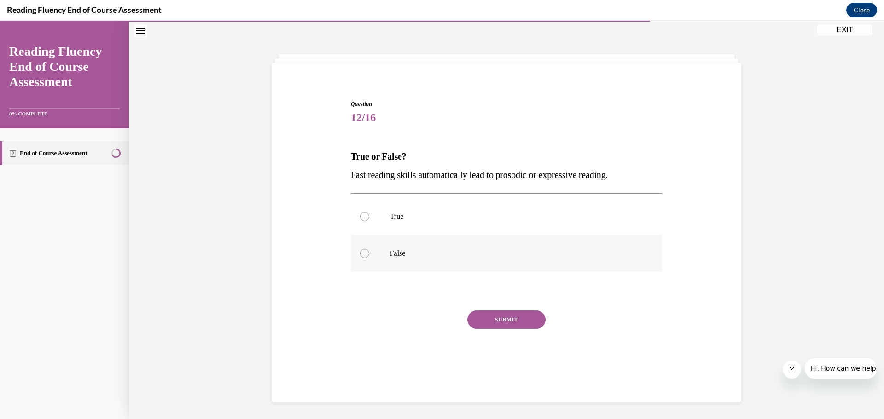
click at [360, 254] on div at bounding box center [364, 253] width 9 height 9
click at [360, 254] on input "False" at bounding box center [364, 253] width 9 height 9
radio input "true"
click at [490, 323] on button "SUBMIT" at bounding box center [506, 320] width 78 height 18
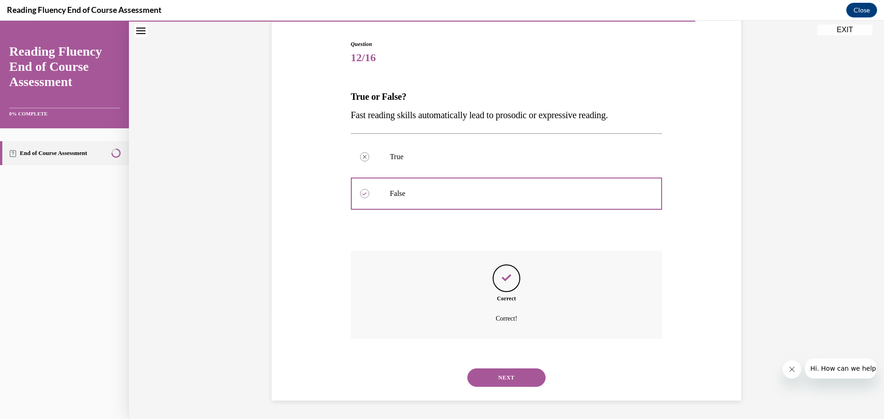
click at [499, 373] on button "NEXT" at bounding box center [506, 378] width 78 height 18
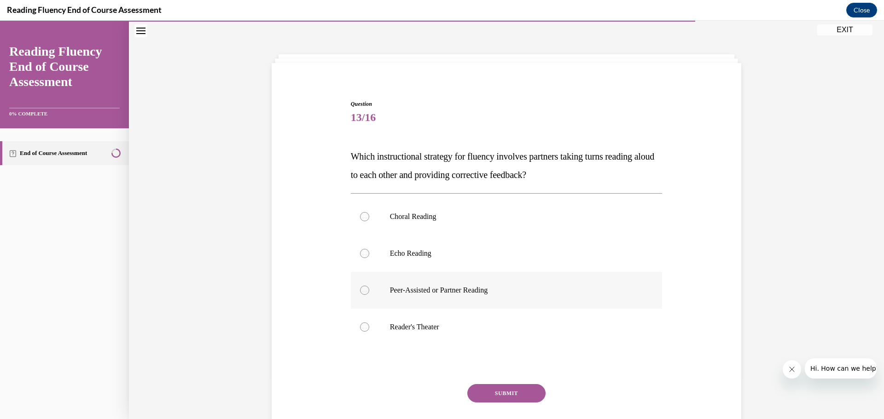
click at [360, 291] on div at bounding box center [364, 290] width 9 height 9
click at [360, 291] on input "Peer-Assisted or Partner Reading" at bounding box center [364, 290] width 9 height 9
radio input "true"
click at [497, 391] on button "SUBMIT" at bounding box center [506, 393] width 78 height 18
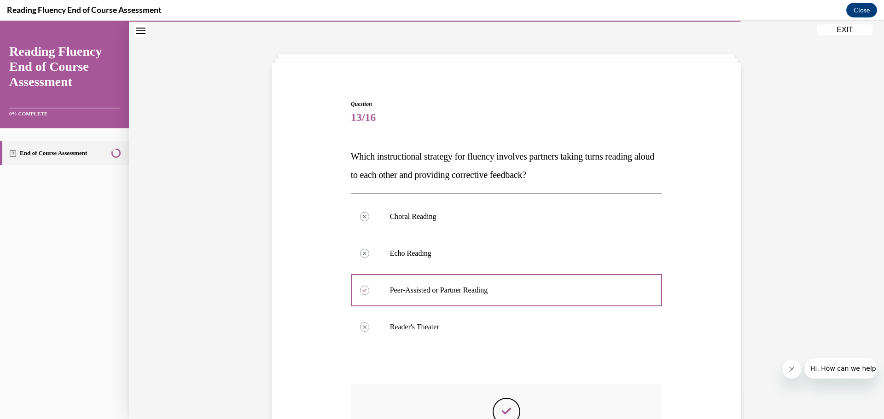
scroll to position [162, 0]
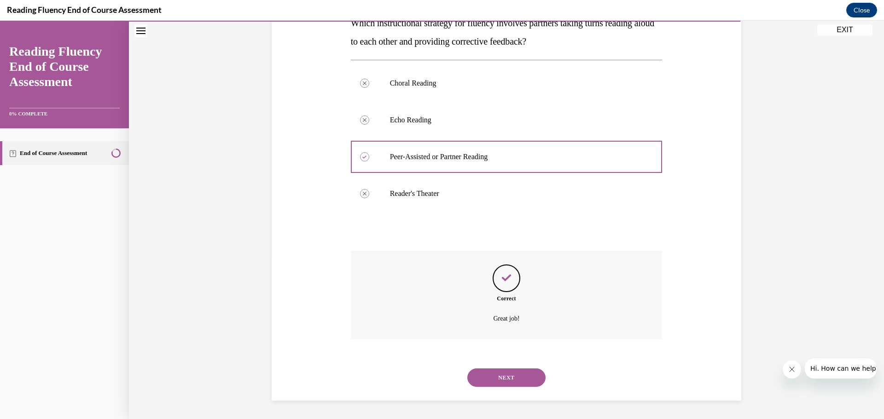
click at [507, 378] on button "NEXT" at bounding box center [506, 378] width 78 height 18
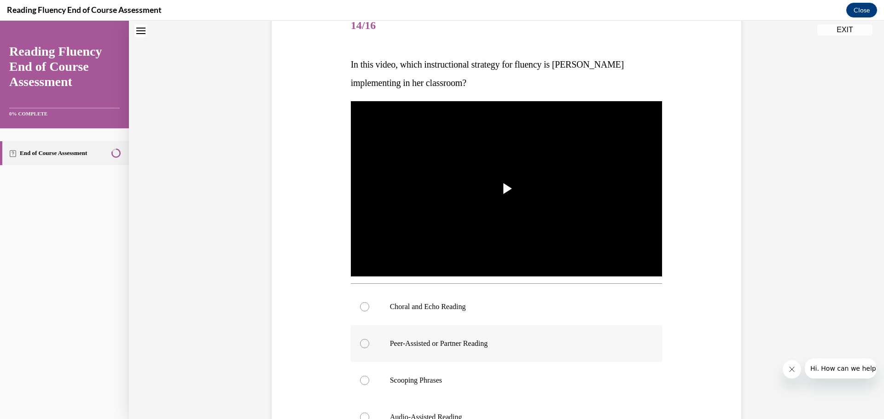
scroll to position [166, 0]
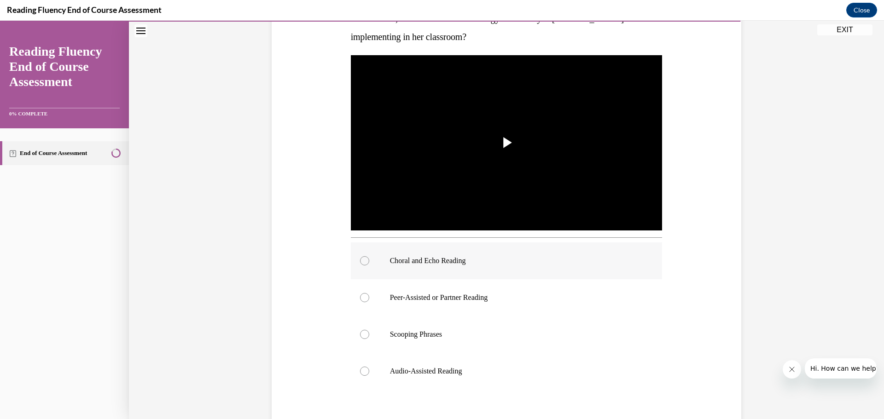
click at [361, 262] on div at bounding box center [364, 260] width 9 height 9
click at [361, 262] on input "Choral and Echo Reading" at bounding box center [364, 260] width 9 height 9
radio input "true"
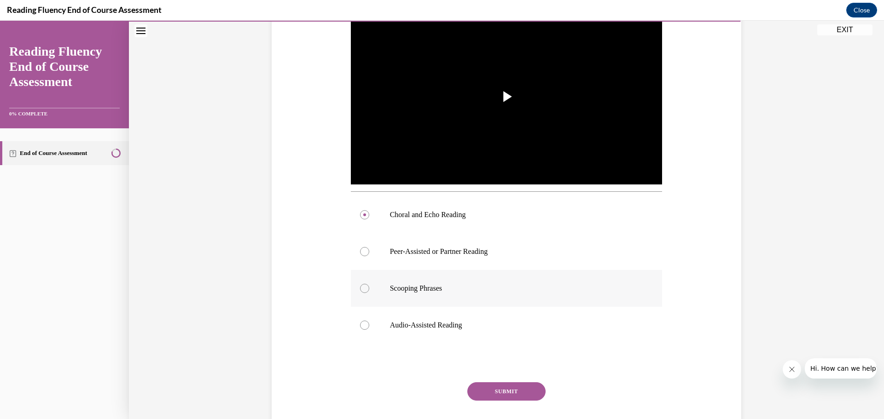
scroll to position [242, 0]
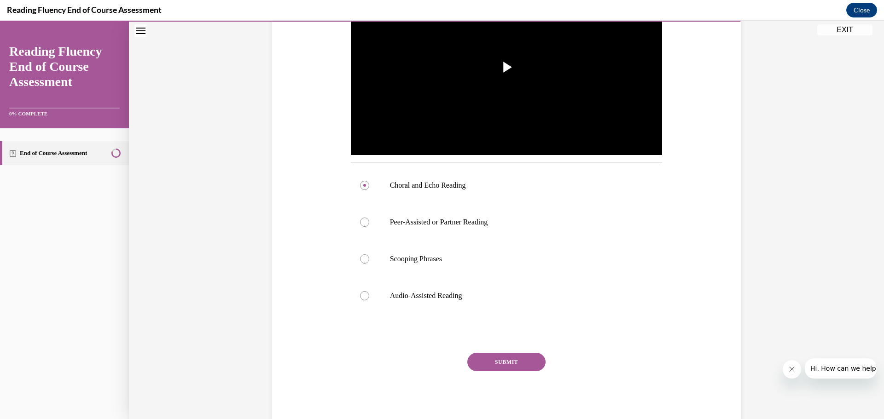
click at [502, 360] on button "SUBMIT" at bounding box center [506, 362] width 78 height 18
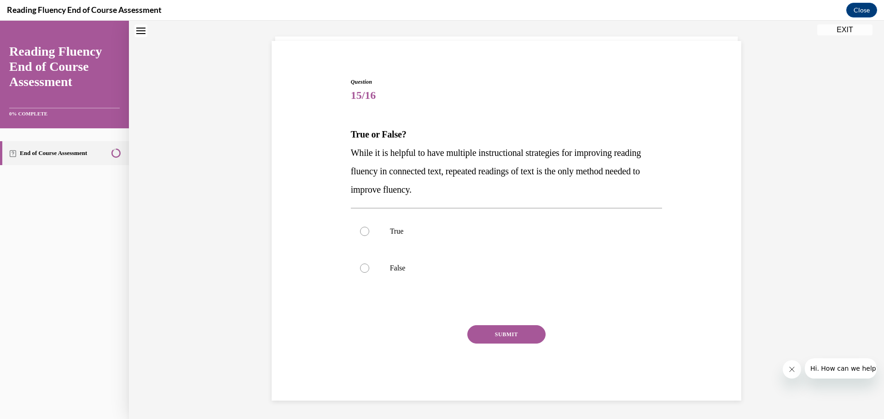
scroll to position [28, 0]
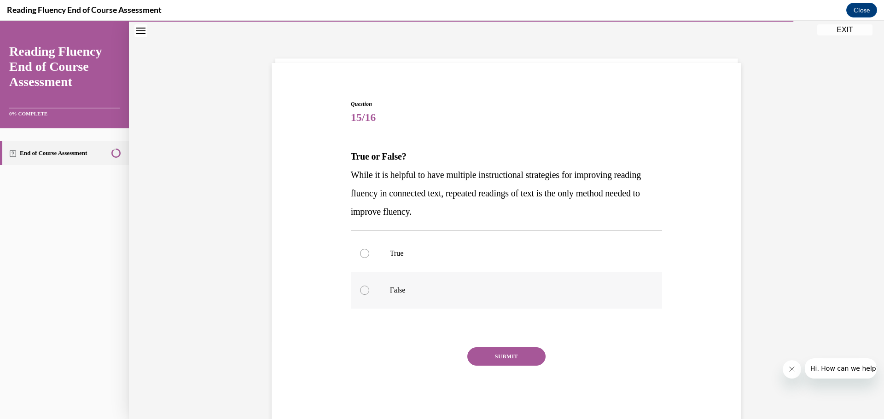
click at [363, 291] on div at bounding box center [364, 290] width 9 height 9
click at [363, 291] on input "False" at bounding box center [364, 290] width 9 height 9
radio input "true"
click at [516, 355] on button "SUBMIT" at bounding box center [506, 357] width 78 height 18
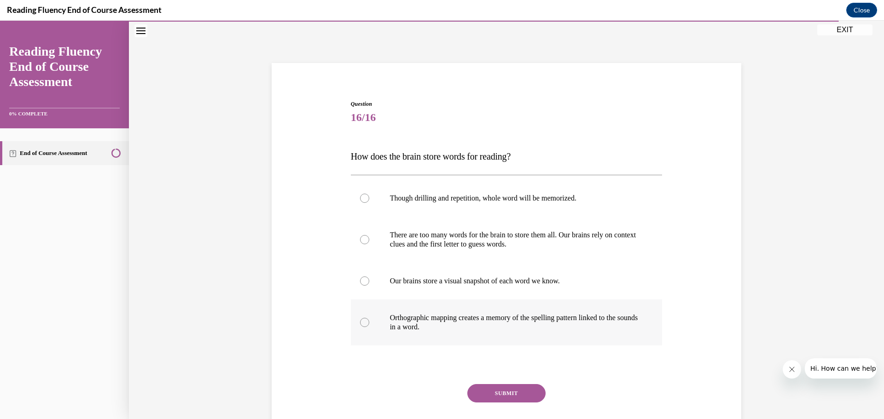
click at [362, 323] on div at bounding box center [364, 322] width 9 height 9
click at [362, 323] on input "Orthographic mapping creates a memory of the spelling pattern linked to the sou…" at bounding box center [364, 322] width 9 height 9
radio input "true"
click at [504, 393] on button "SUBMIT" at bounding box center [506, 393] width 78 height 18
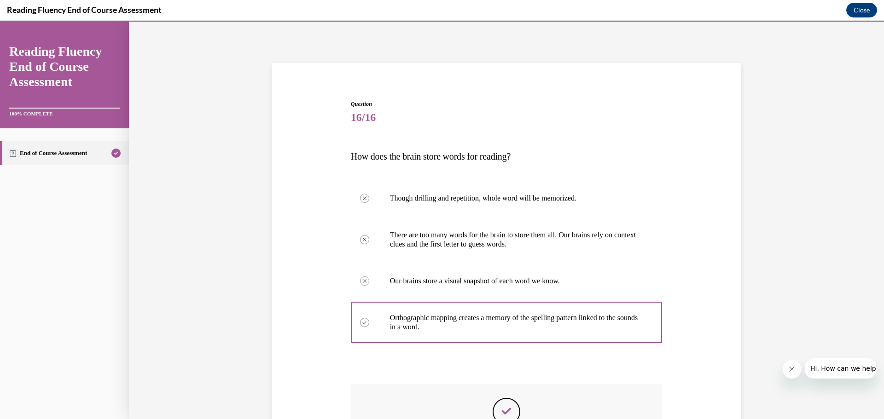
scroll to position [162, 0]
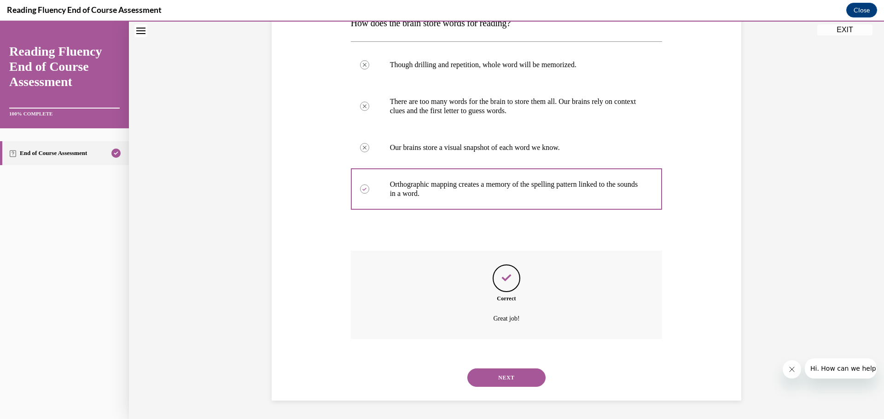
click at [500, 378] on button "NEXT" at bounding box center [506, 378] width 78 height 18
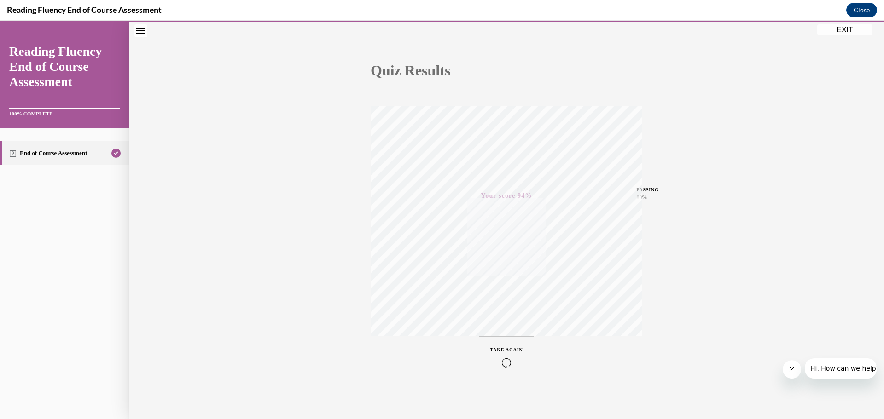
click at [852, 27] on button "EXIT" at bounding box center [844, 29] width 55 height 11
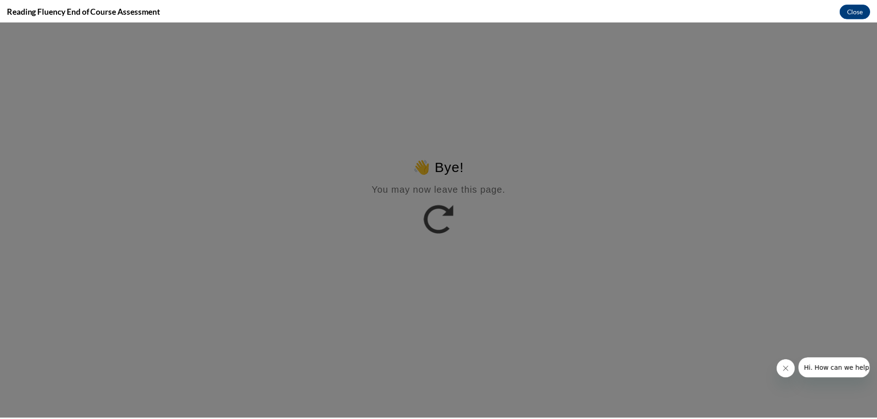
scroll to position [0, 0]
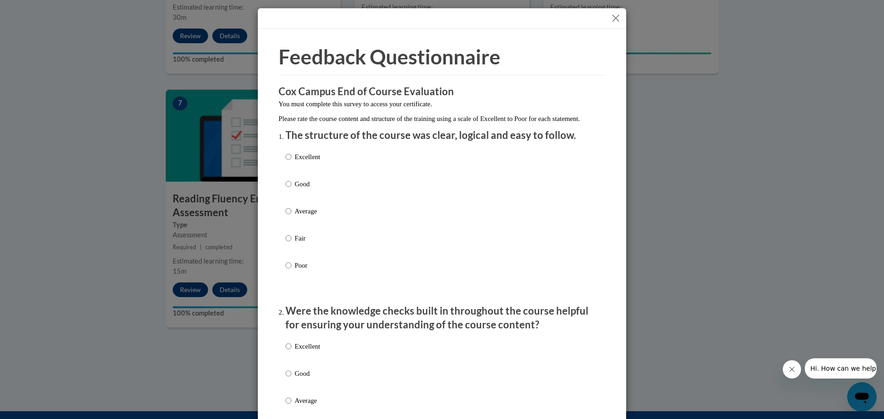
click at [610, 19] on button "Close" at bounding box center [616, 18] width 12 height 12
